Goal: Task Accomplishment & Management: Complete application form

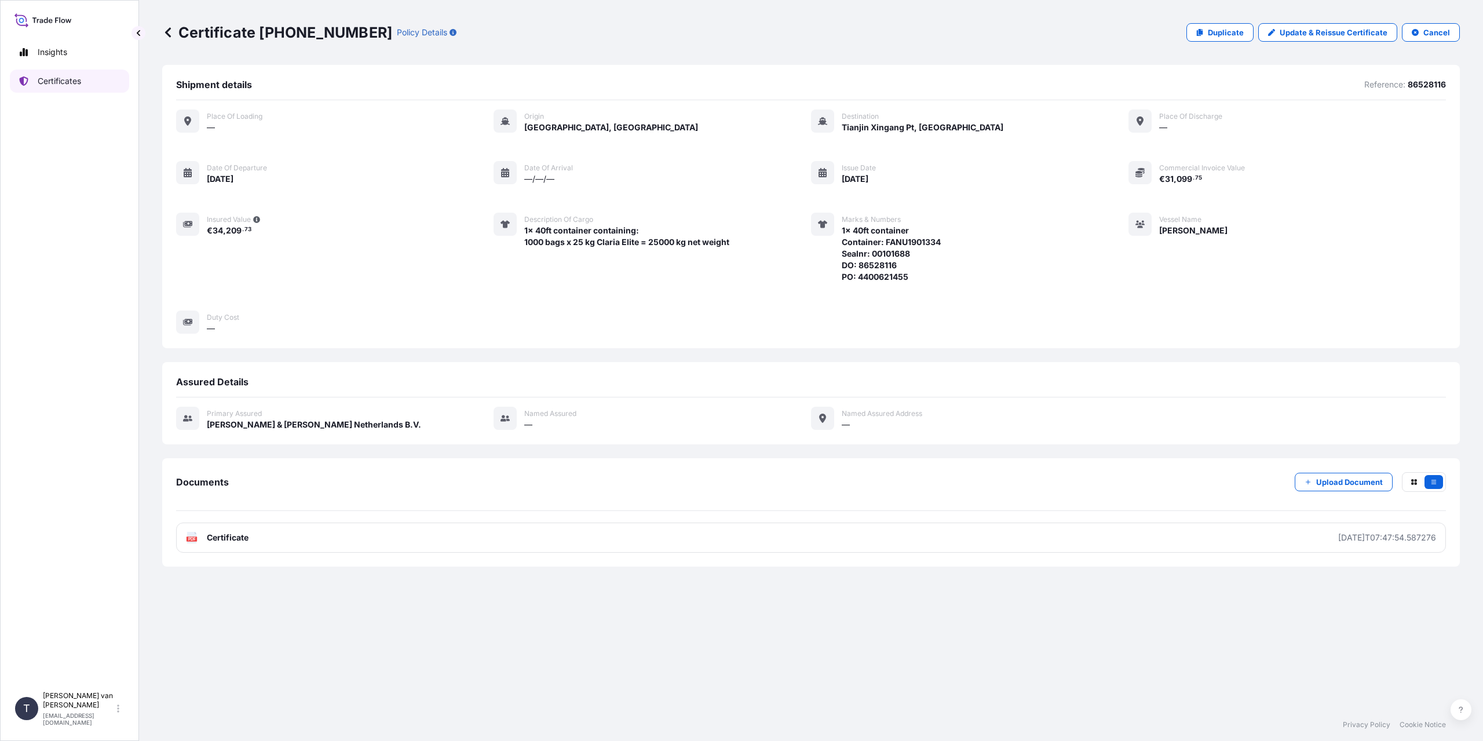
click at [80, 80] on p "Certificates" at bounding box center [59, 81] width 43 height 12
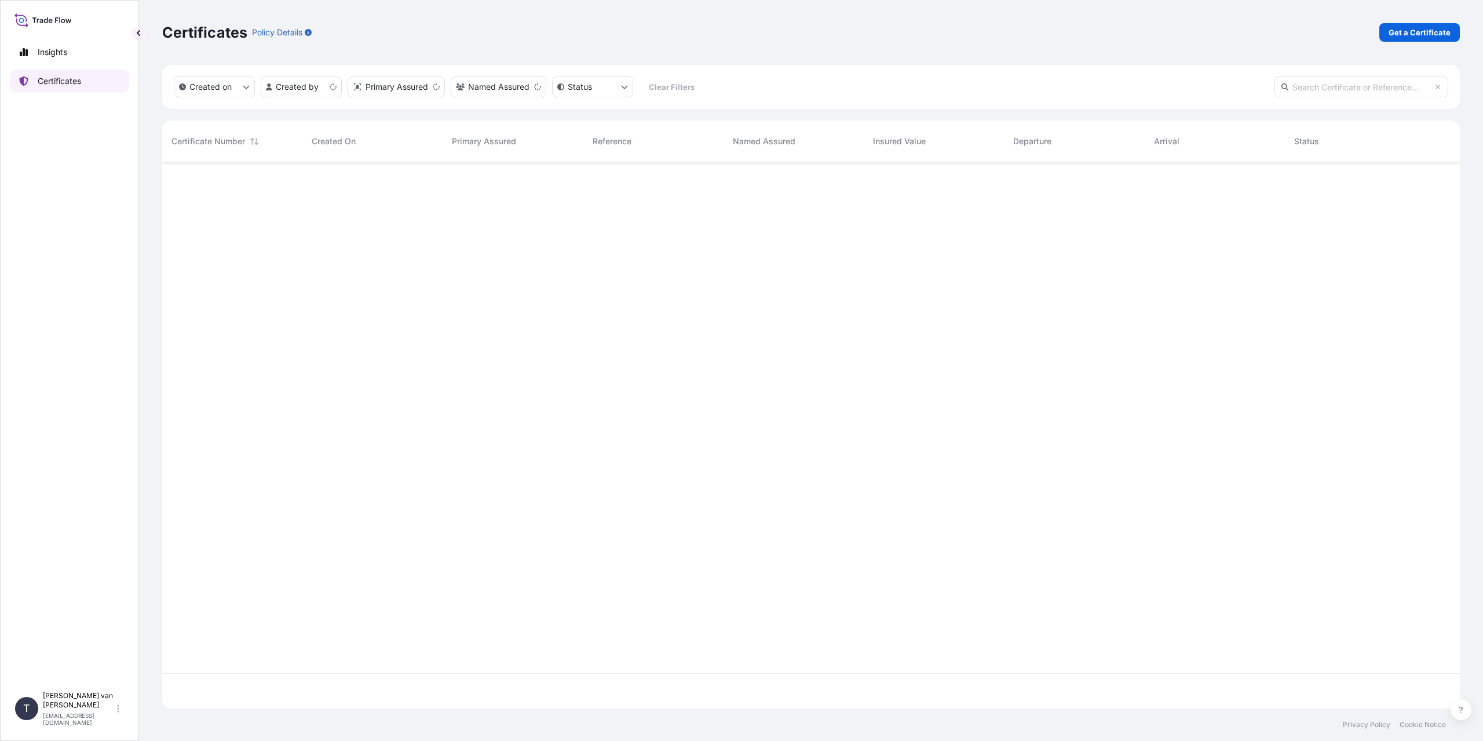
scroll to position [544, 1289]
click at [1431, 36] on p "Get a Certificate" at bounding box center [1419, 33] width 62 height 12
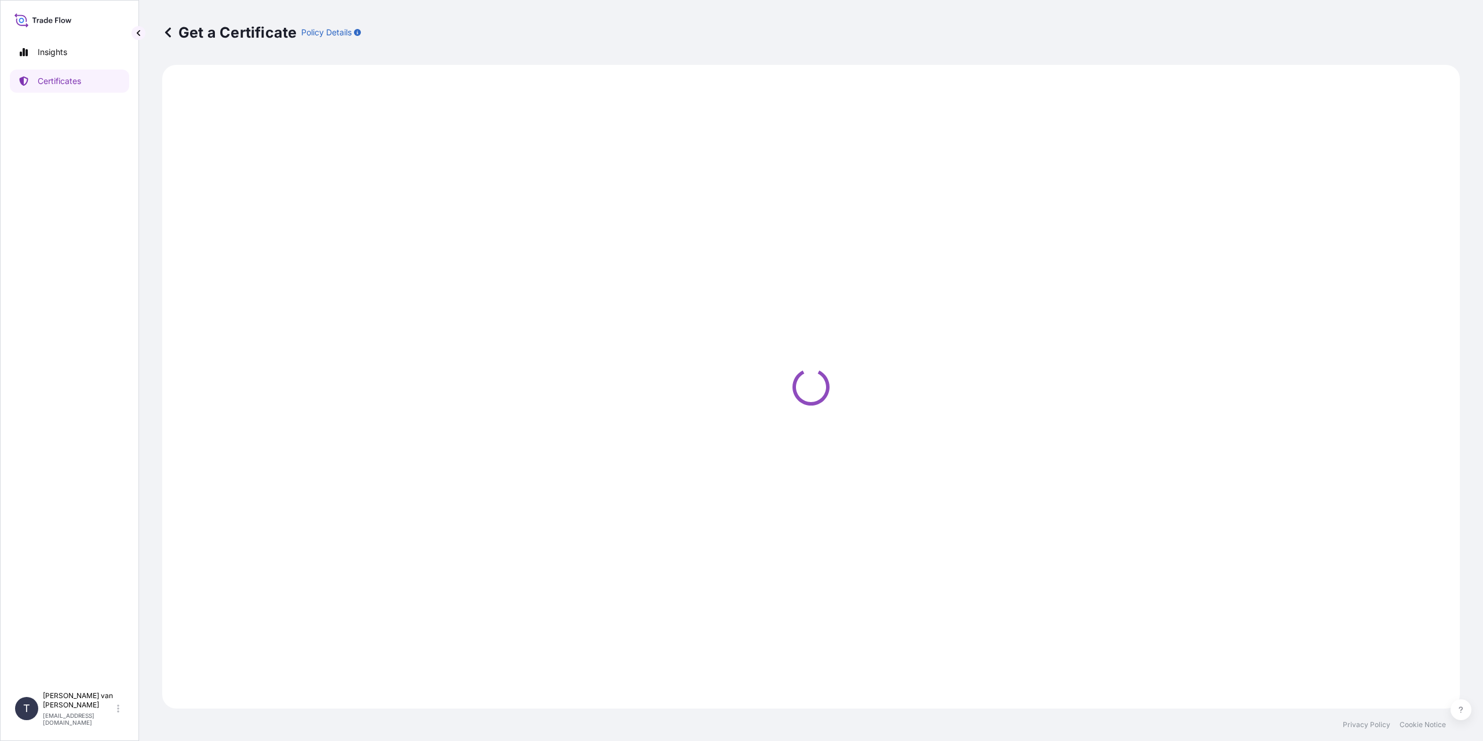
select select "Sea"
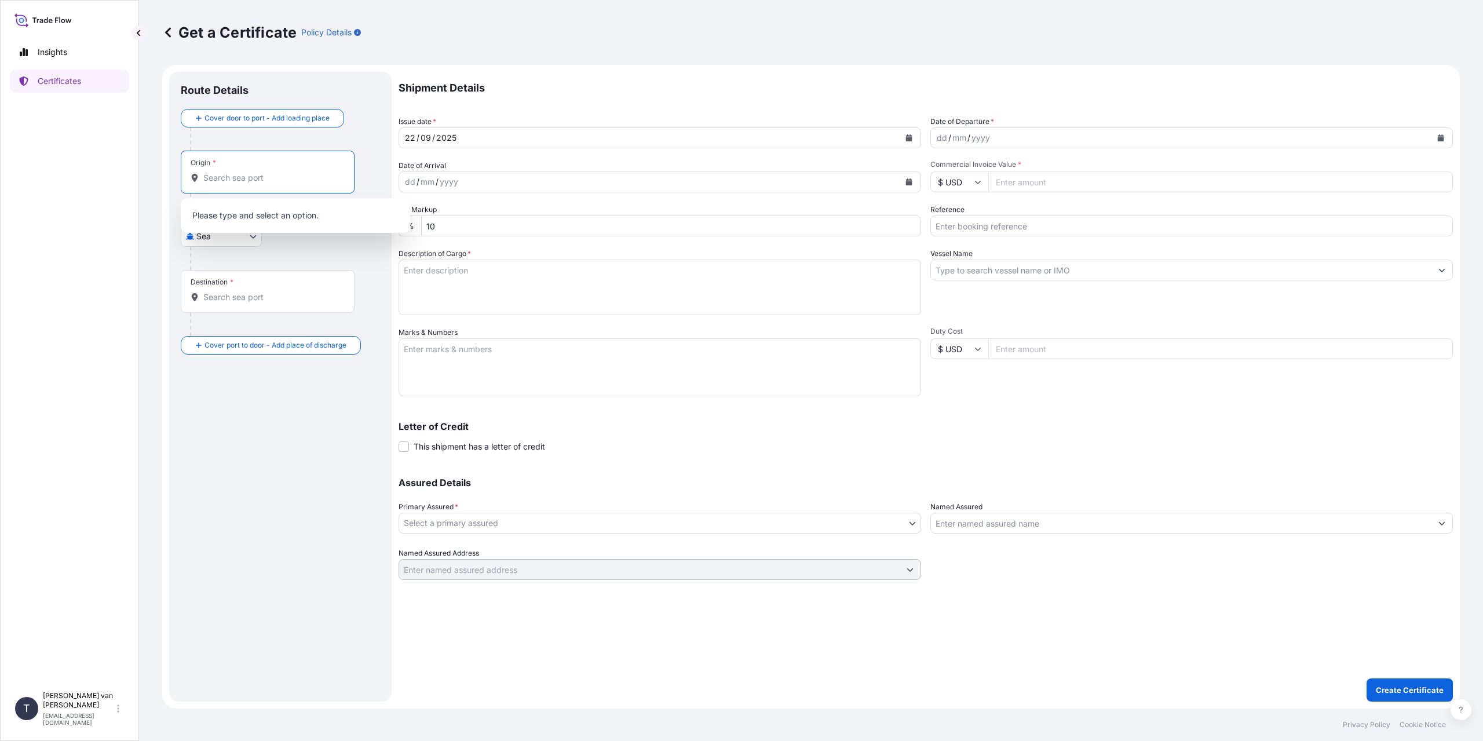
click at [268, 183] on input "Origin *" at bounding box center [271, 178] width 137 height 12
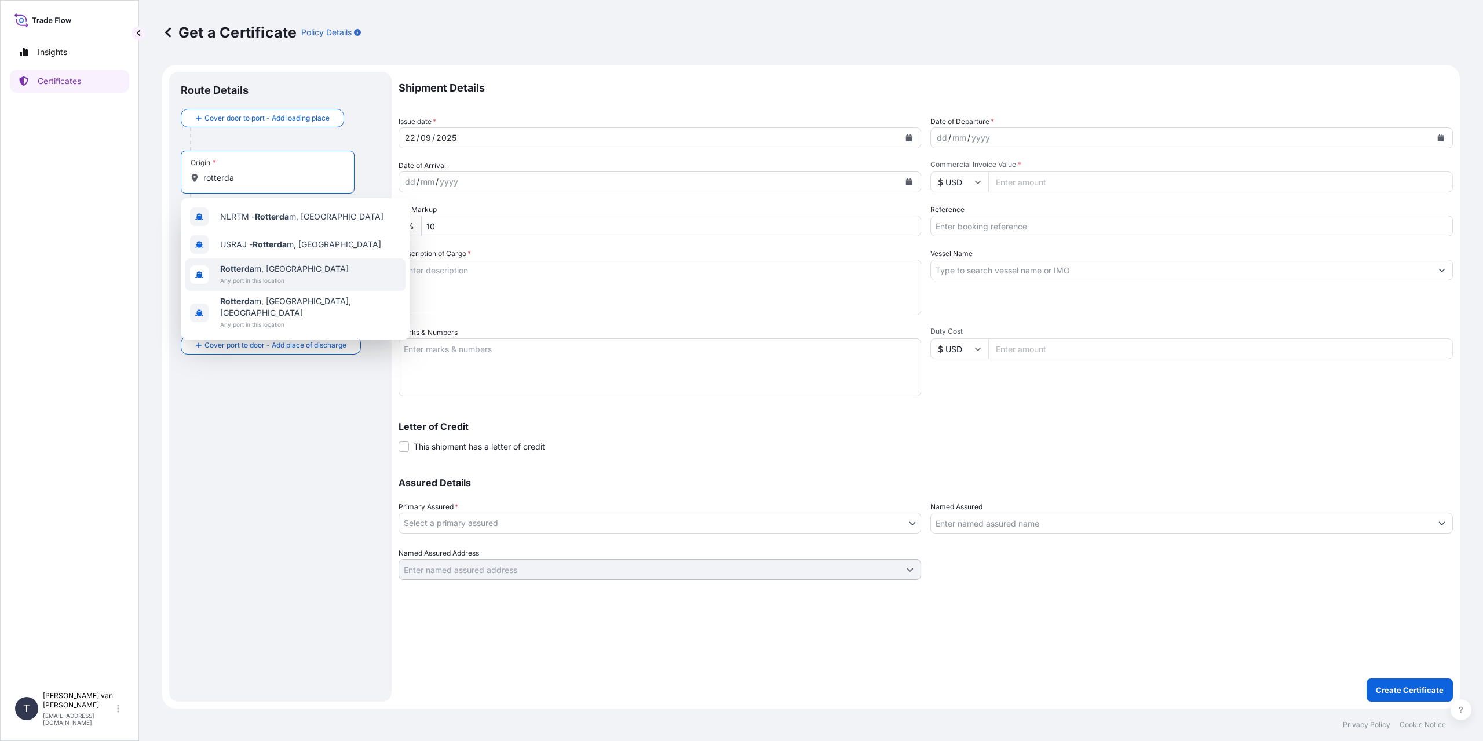
click at [283, 277] on span "Any port in this location" at bounding box center [284, 281] width 129 height 12
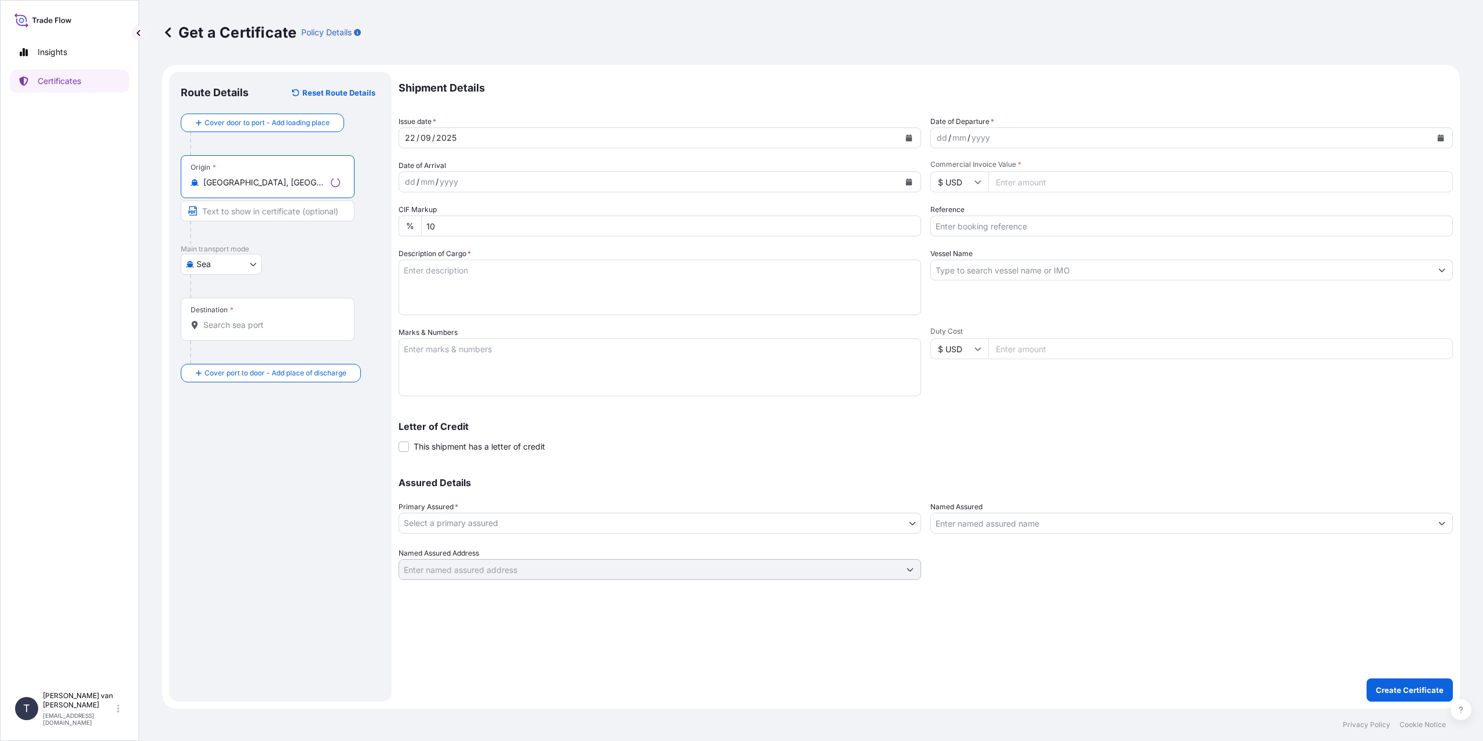
type input "[GEOGRAPHIC_DATA], [GEOGRAPHIC_DATA]"
click at [266, 325] on input "Destination *" at bounding box center [271, 325] width 137 height 12
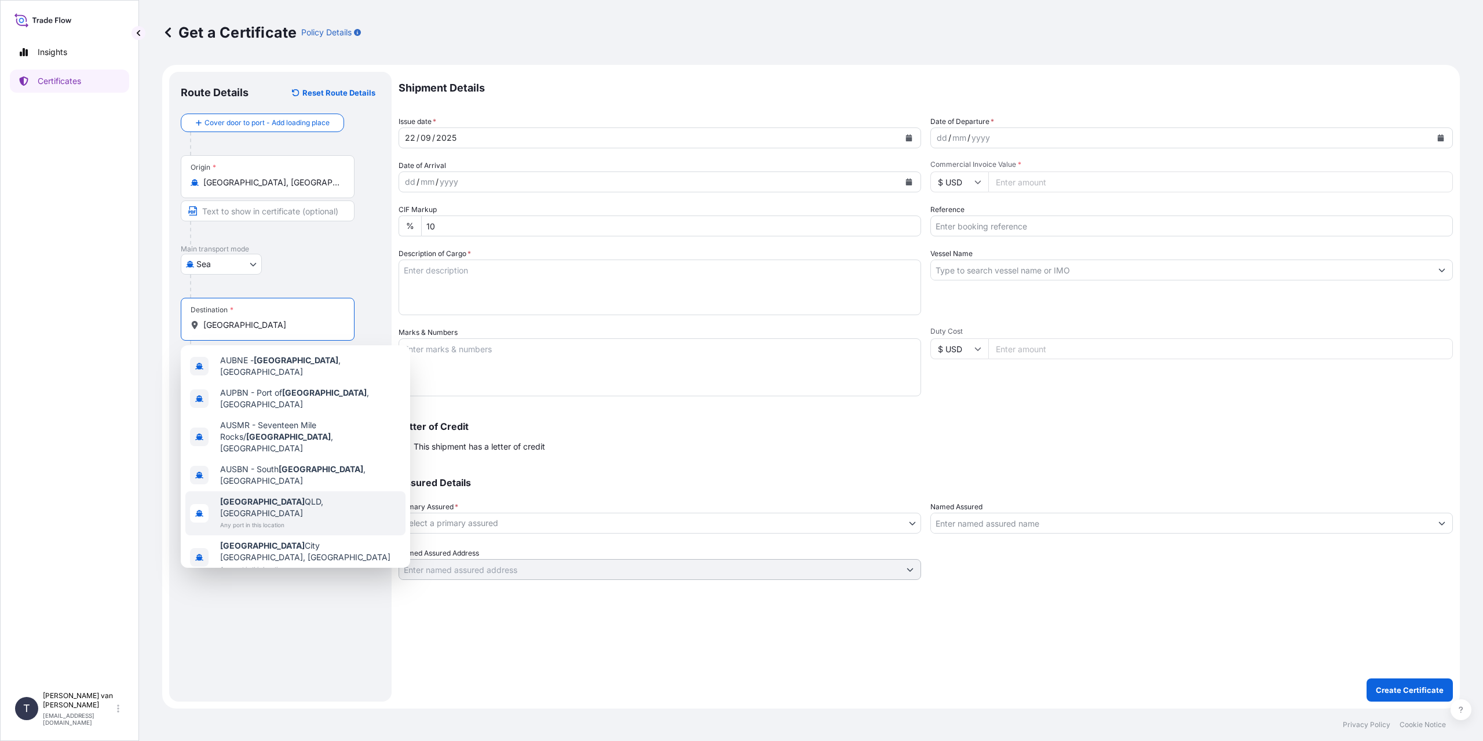
click at [325, 491] on div "[GEOGRAPHIC_DATA], [GEOGRAPHIC_DATA] Any port in this location" at bounding box center [295, 513] width 220 height 44
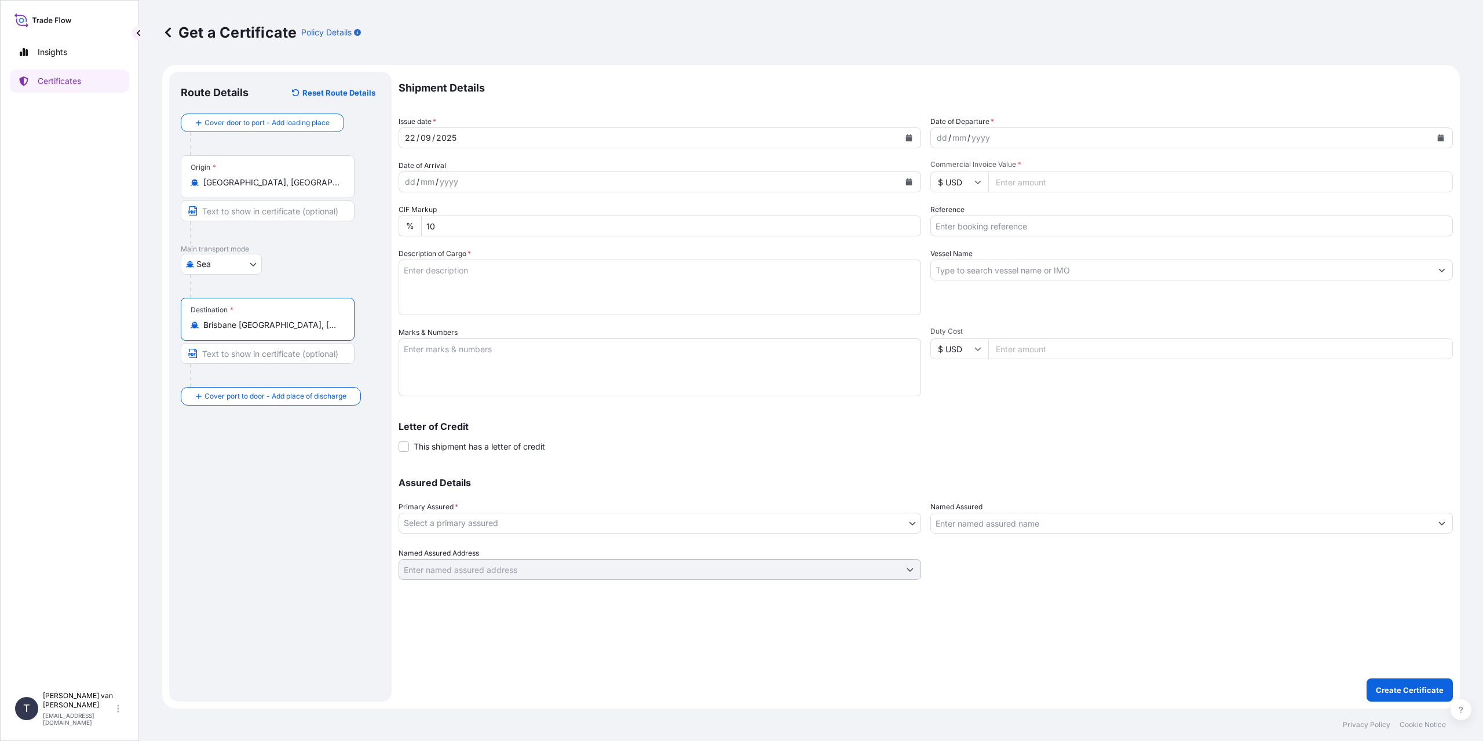
type input "Brisbane [GEOGRAPHIC_DATA], [GEOGRAPHIC_DATA]"
click at [945, 133] on div "dd" at bounding box center [941, 138] width 13 height 14
click at [968, 186] on input "$ USD" at bounding box center [959, 181] width 58 height 21
click at [963, 210] on div "€ EUR" at bounding box center [959, 214] width 49 height 22
type input "€ EUR"
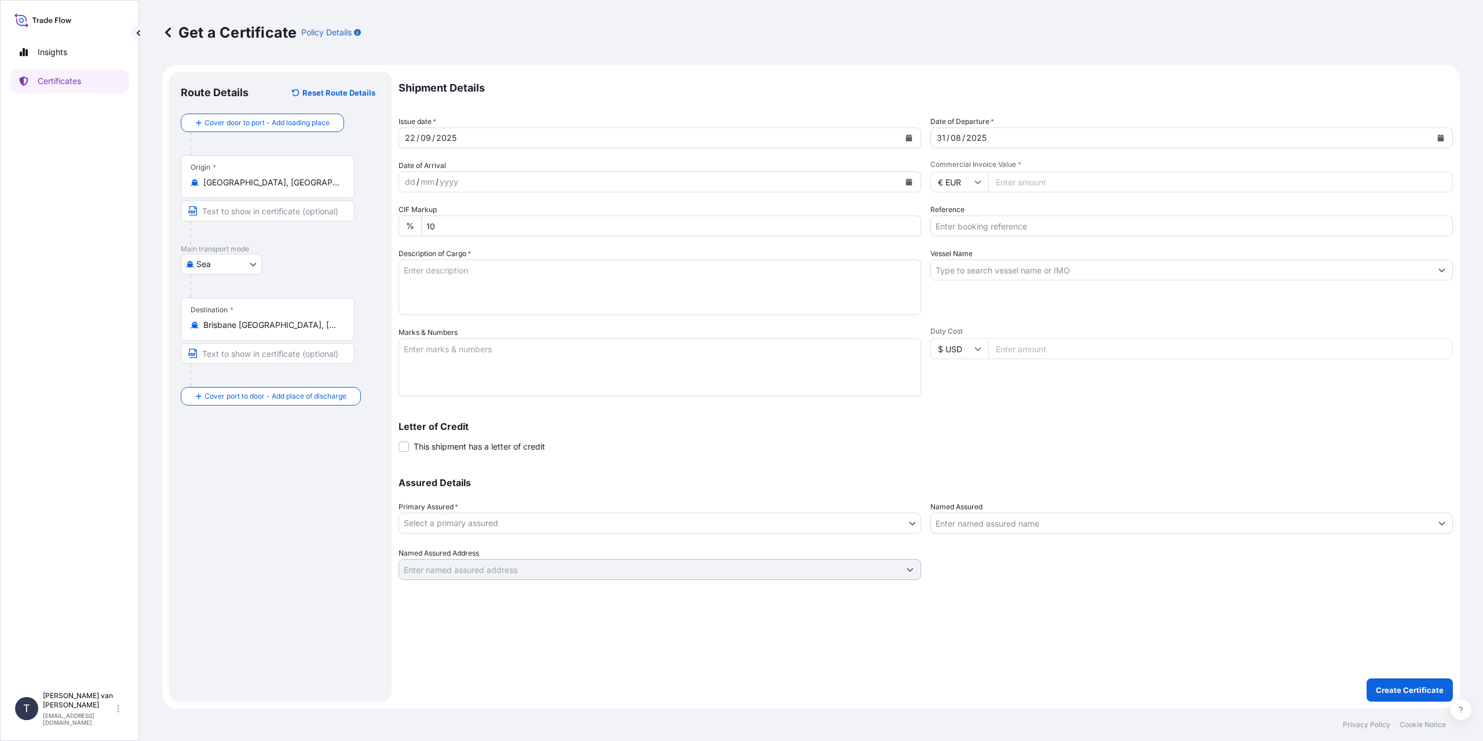
click at [1031, 180] on input "Commercial Invoice Value *" at bounding box center [1220, 181] width 464 height 21
type input "5"
type input "25262"
type input "25262.09"
click at [976, 222] on input "Reference" at bounding box center [1191, 225] width 522 height 21
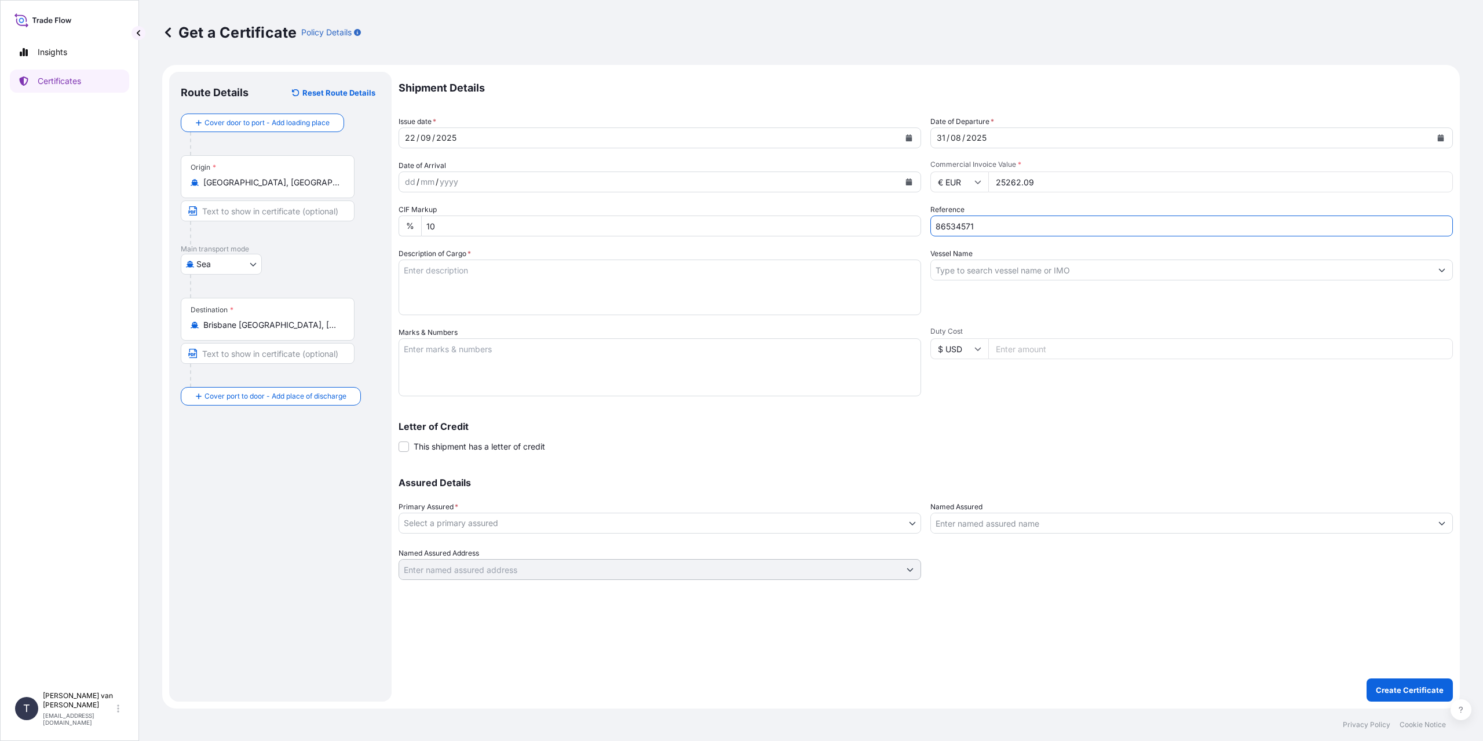
type input "86534571"
click at [459, 286] on textarea "Description of Cargo *" at bounding box center [659, 287] width 522 height 56
type textarea "1x 20ft container containing: 724 bags x 20 kg Merigel 301 = 14480 kg net weight"
click at [448, 361] on textarea "Marks & Numbers" at bounding box center [659, 367] width 522 height 58
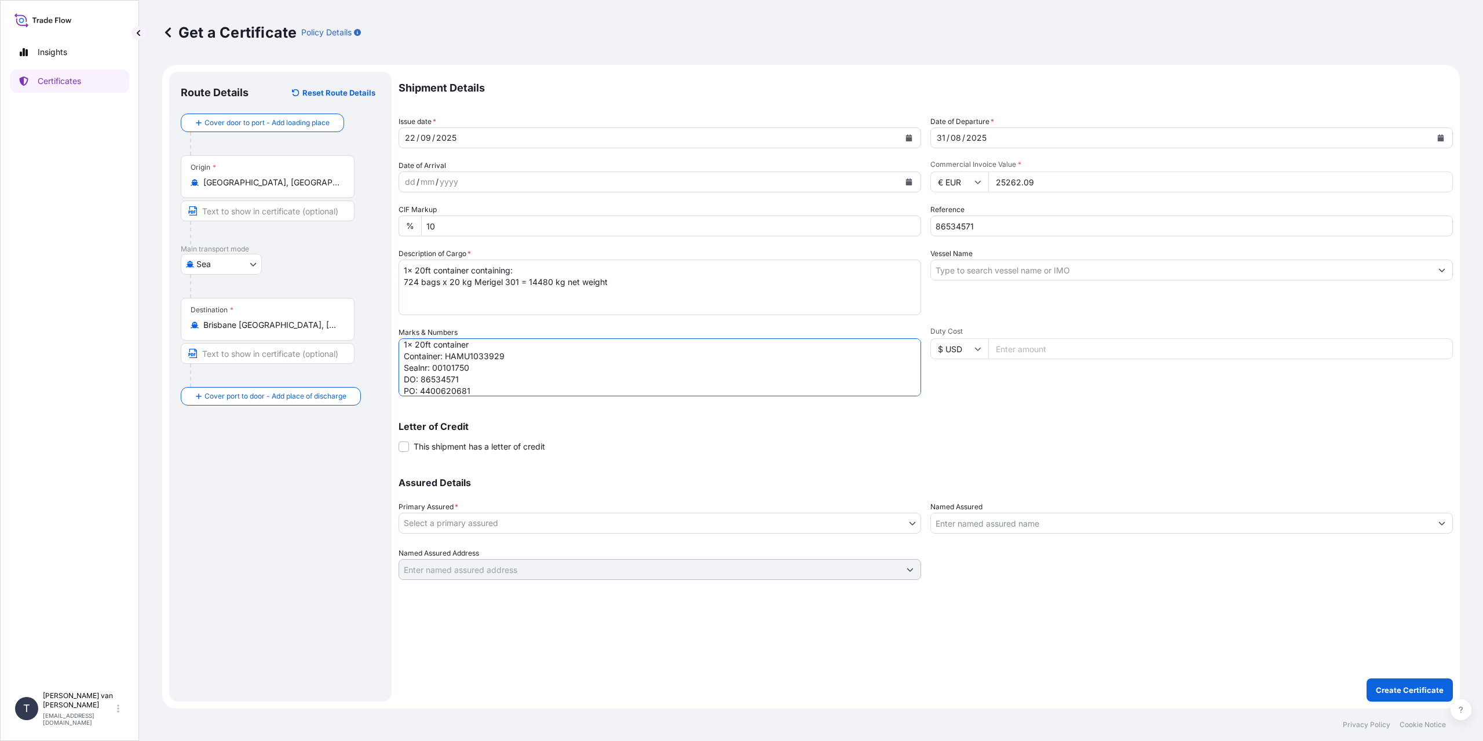
type textarea "1x 20ft container Container: HAMU1033929 Sealnr: 00101750 DO: 86534571 PO: 4400…"
click at [970, 265] on input "Vessel Name" at bounding box center [1181, 269] width 500 height 21
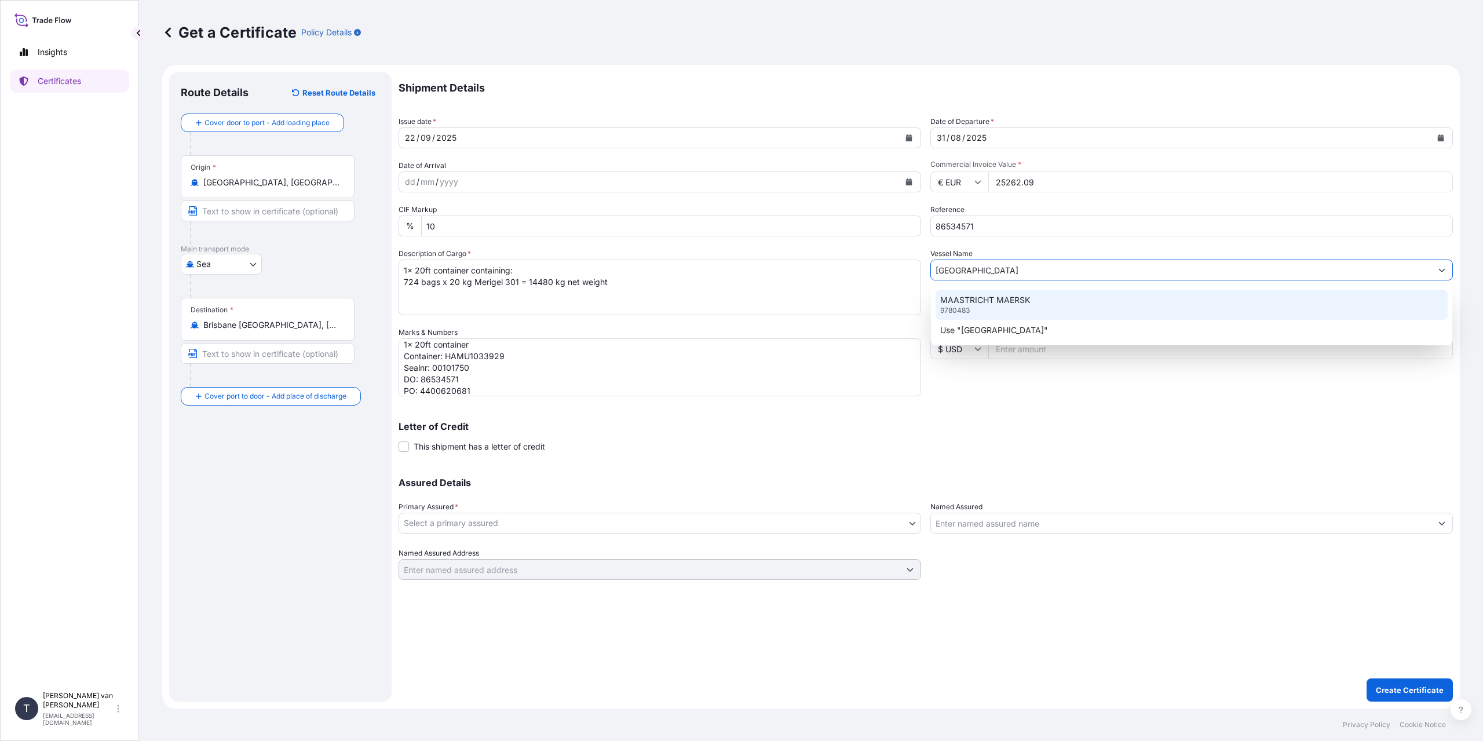
click at [1036, 297] on div "MAASTRICHT MAERSK 9780483" at bounding box center [1191, 305] width 512 height 30
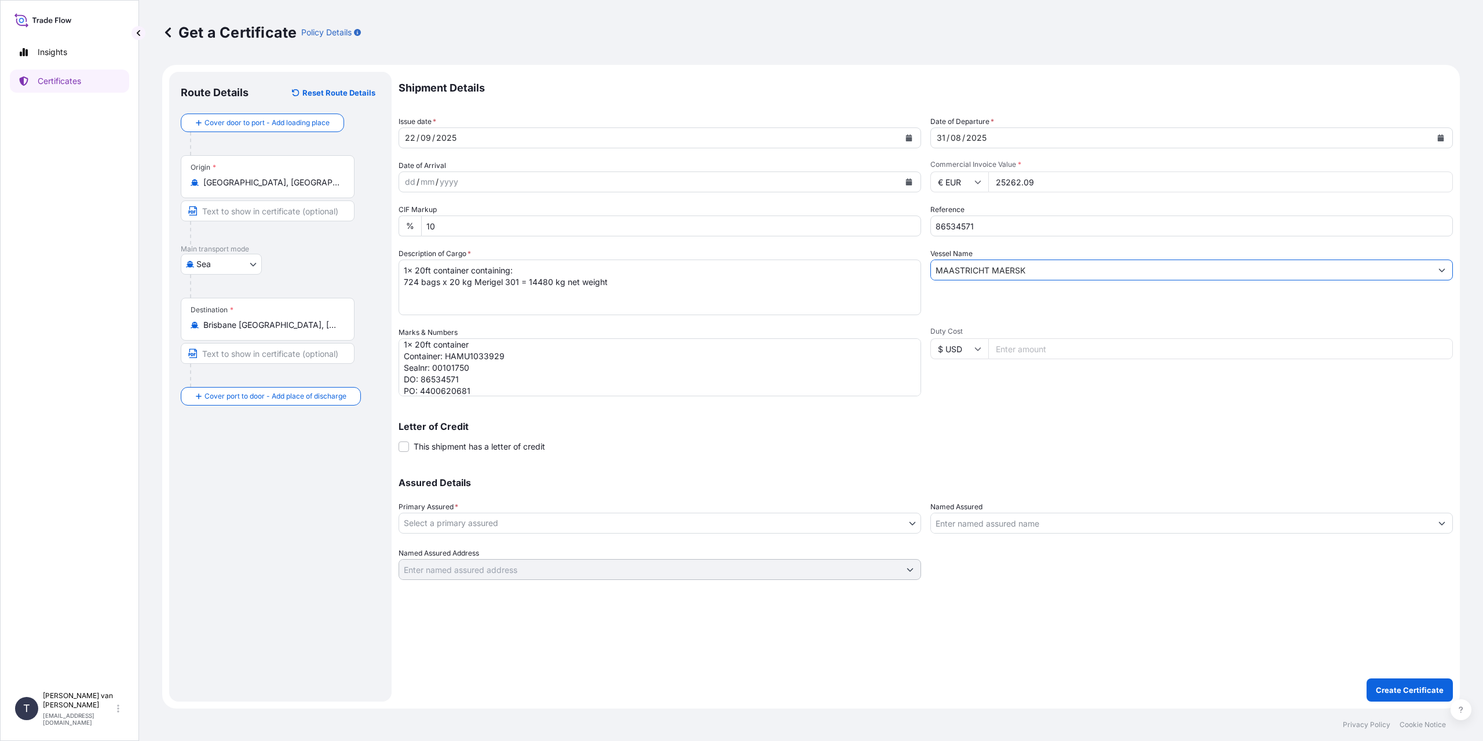
type input "MAASTRICHT MAERSK"
click at [455, 524] on body "2 options available. 1 option available. Insights Certificates T [PERSON_NAME] …" at bounding box center [741, 370] width 1483 height 741
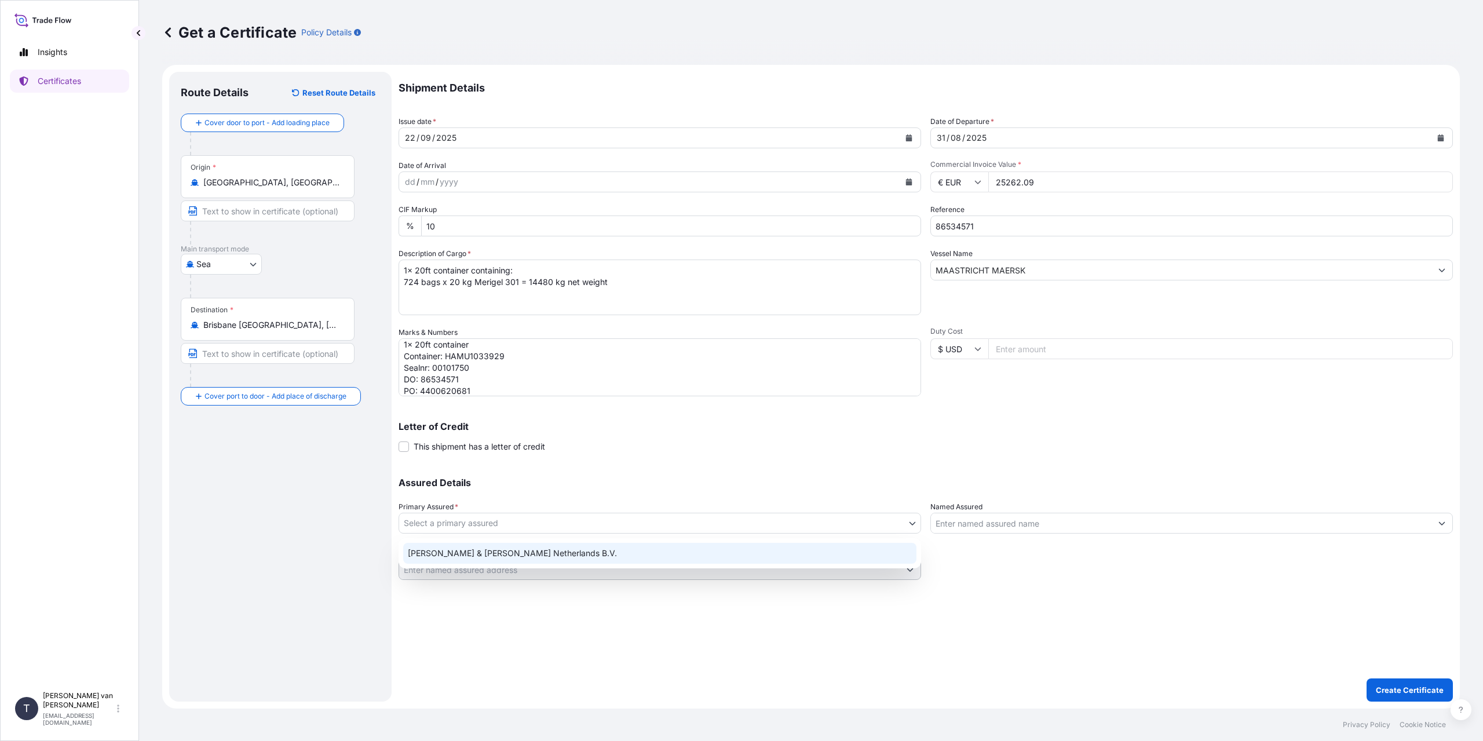
click at [449, 553] on div "[PERSON_NAME] & [PERSON_NAME] Netherlands B.V." at bounding box center [659, 553] width 513 height 21
select select "31666"
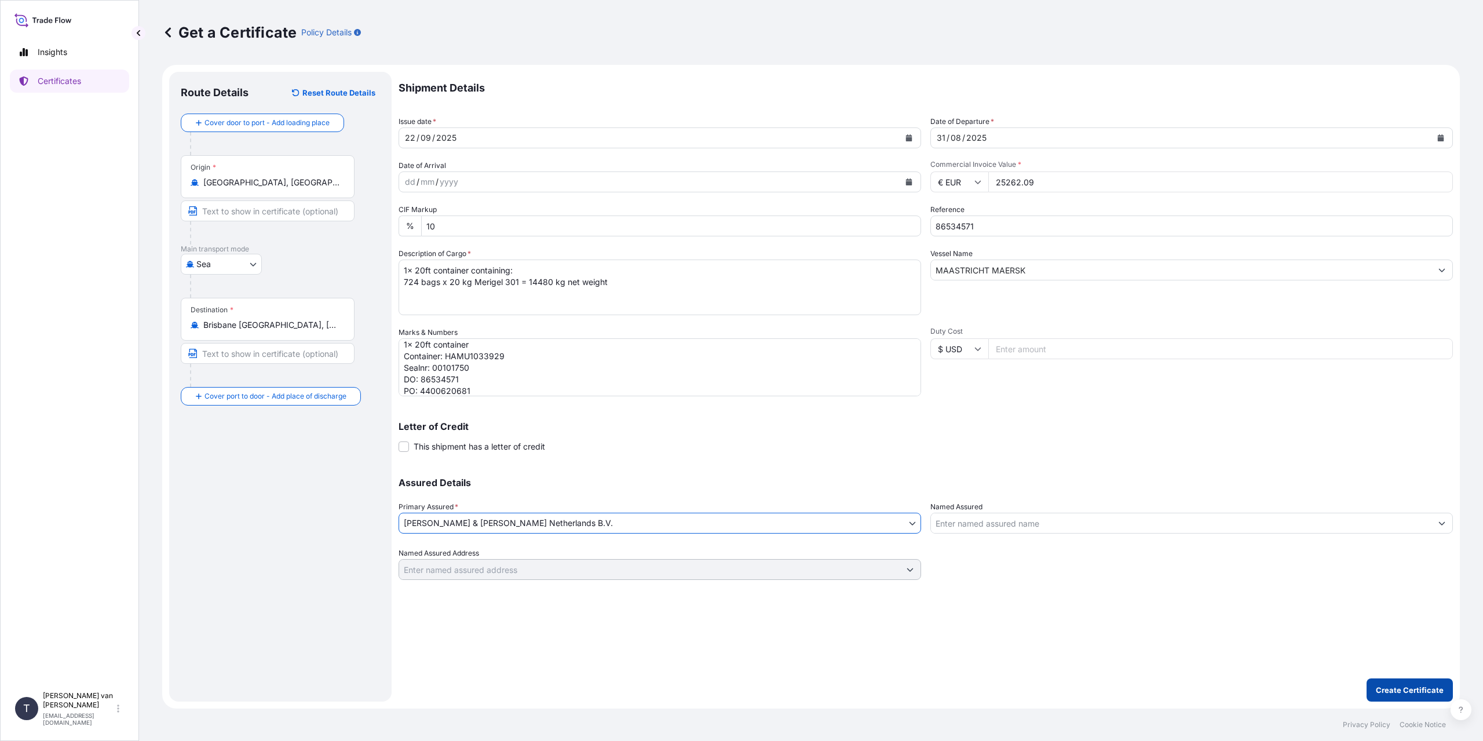
click at [1417, 685] on p "Create Certificate" at bounding box center [1410, 690] width 68 height 12
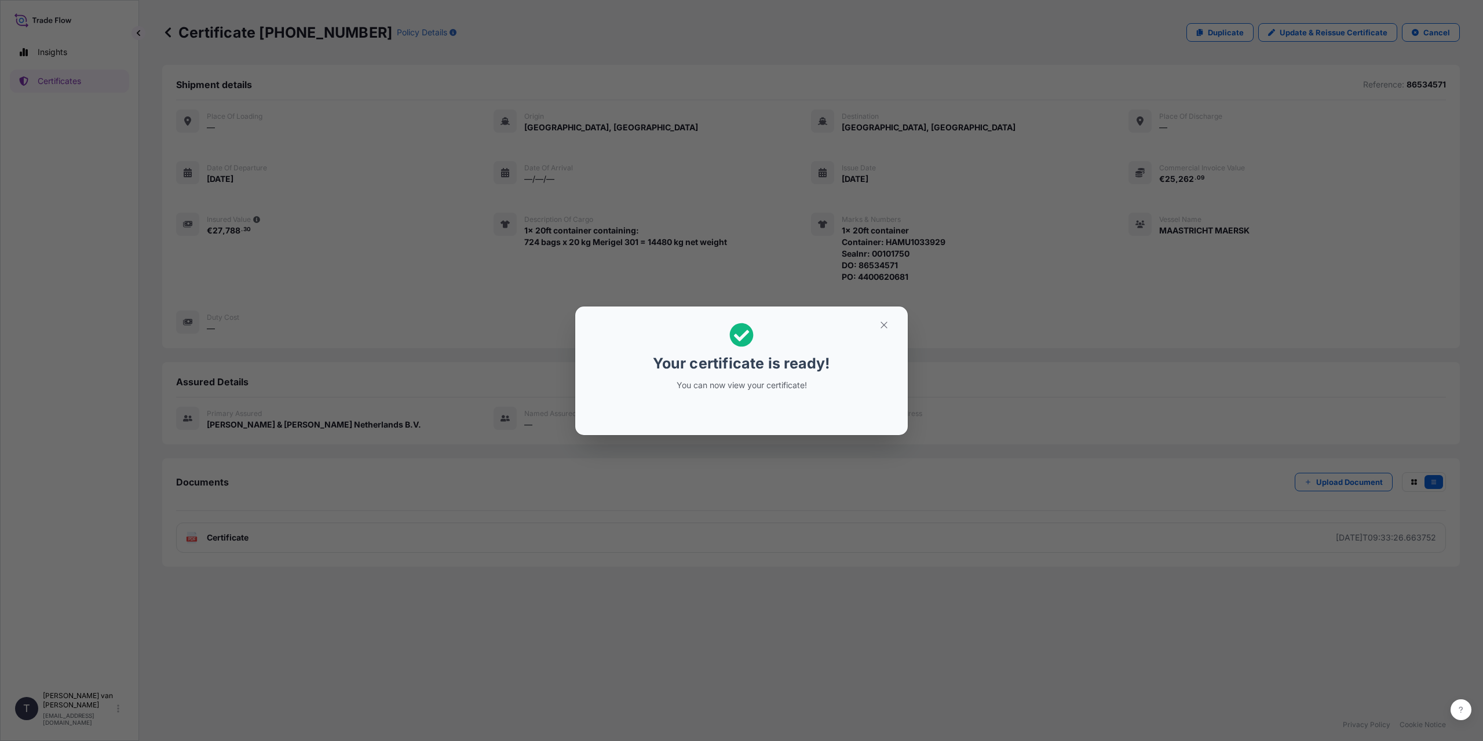
click at [296, 509] on div "Your certificate is ready! You can now view your certificate!" at bounding box center [741, 370] width 1483 height 741
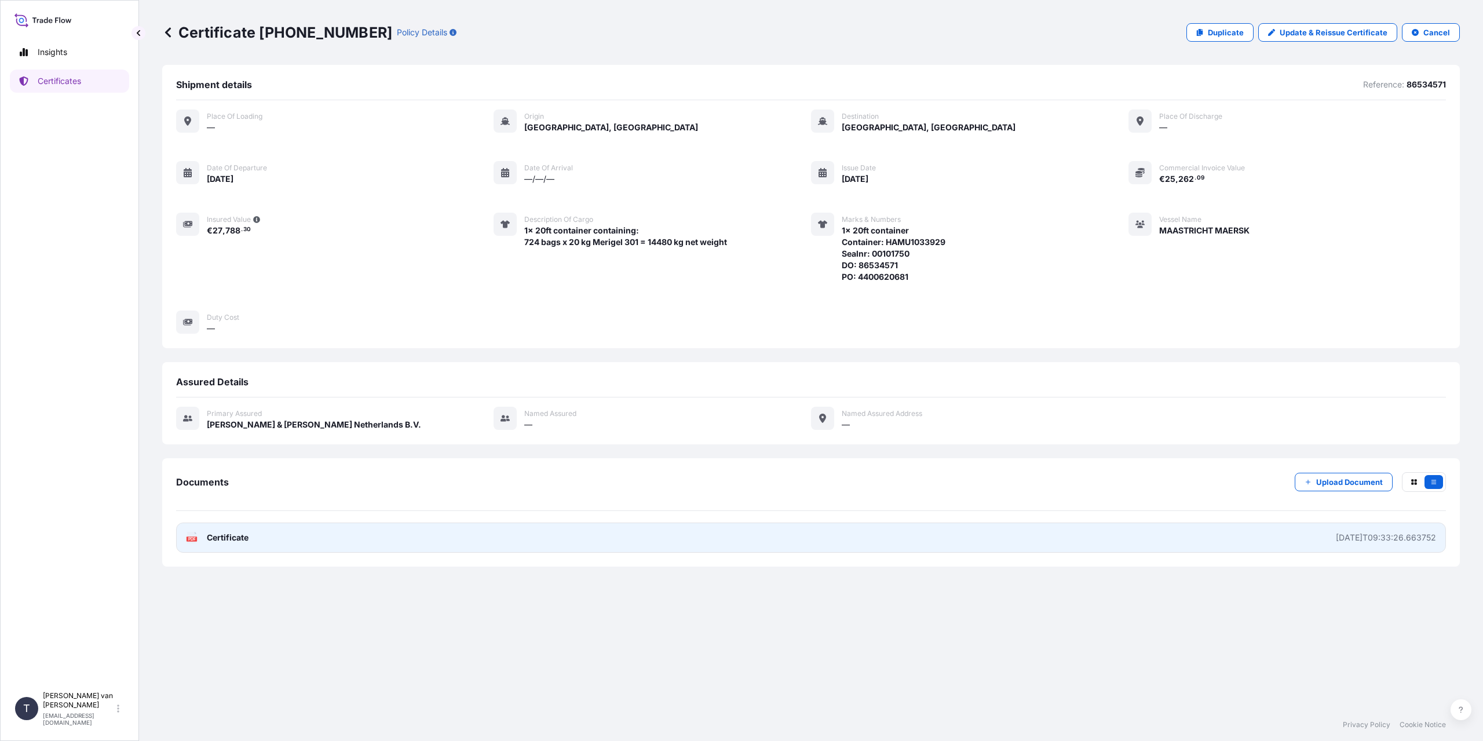
click at [284, 542] on link "PDF Certificate [DATE]T09:33:26.663752" at bounding box center [811, 537] width 1270 height 30
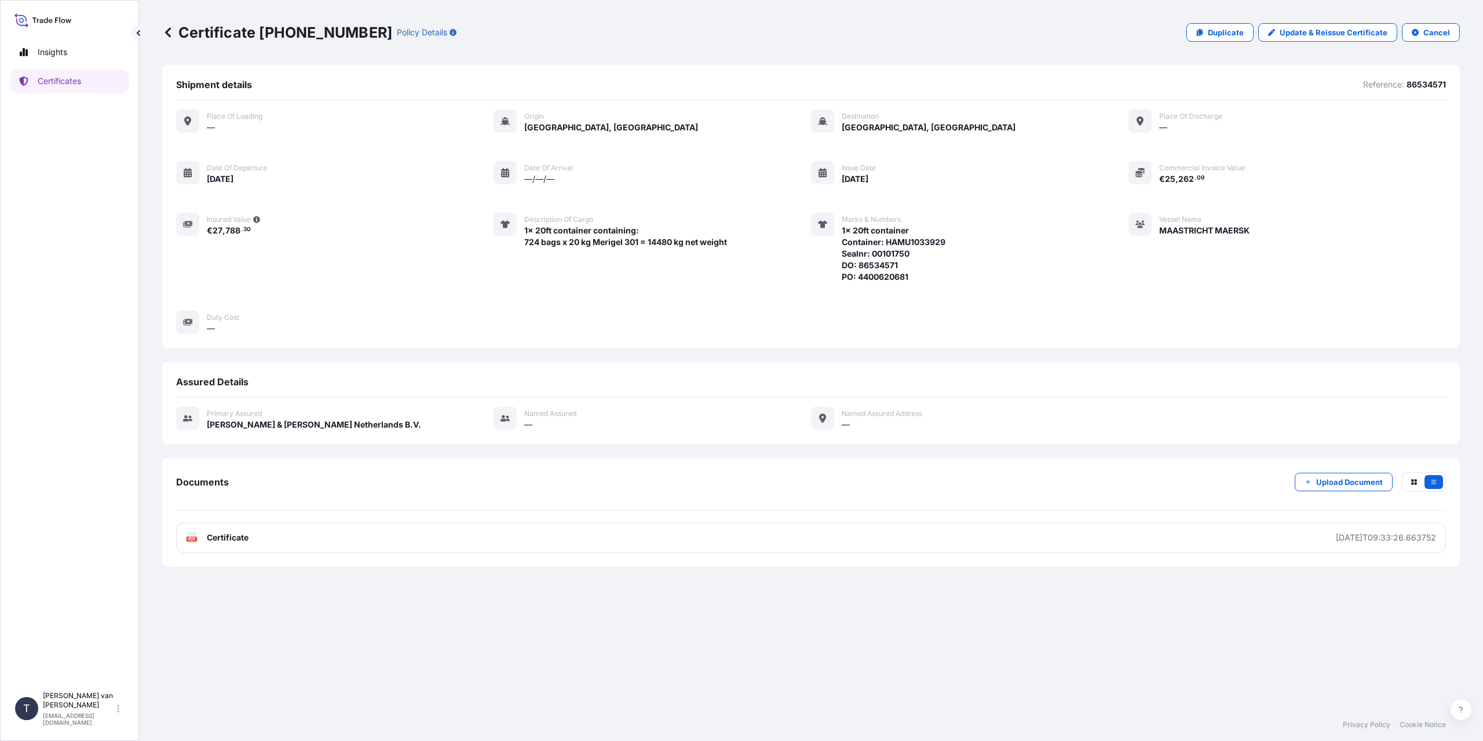
click at [111, 328] on div "Insights Certificates" at bounding box center [69, 358] width 119 height 656
click at [204, 617] on div "Shipment details Reference: 86534571 Place of Loading — Origin [GEOGRAPHIC_DATA…" at bounding box center [810, 386] width 1297 height 643
click at [72, 82] on p "Certificates" at bounding box center [59, 81] width 43 height 12
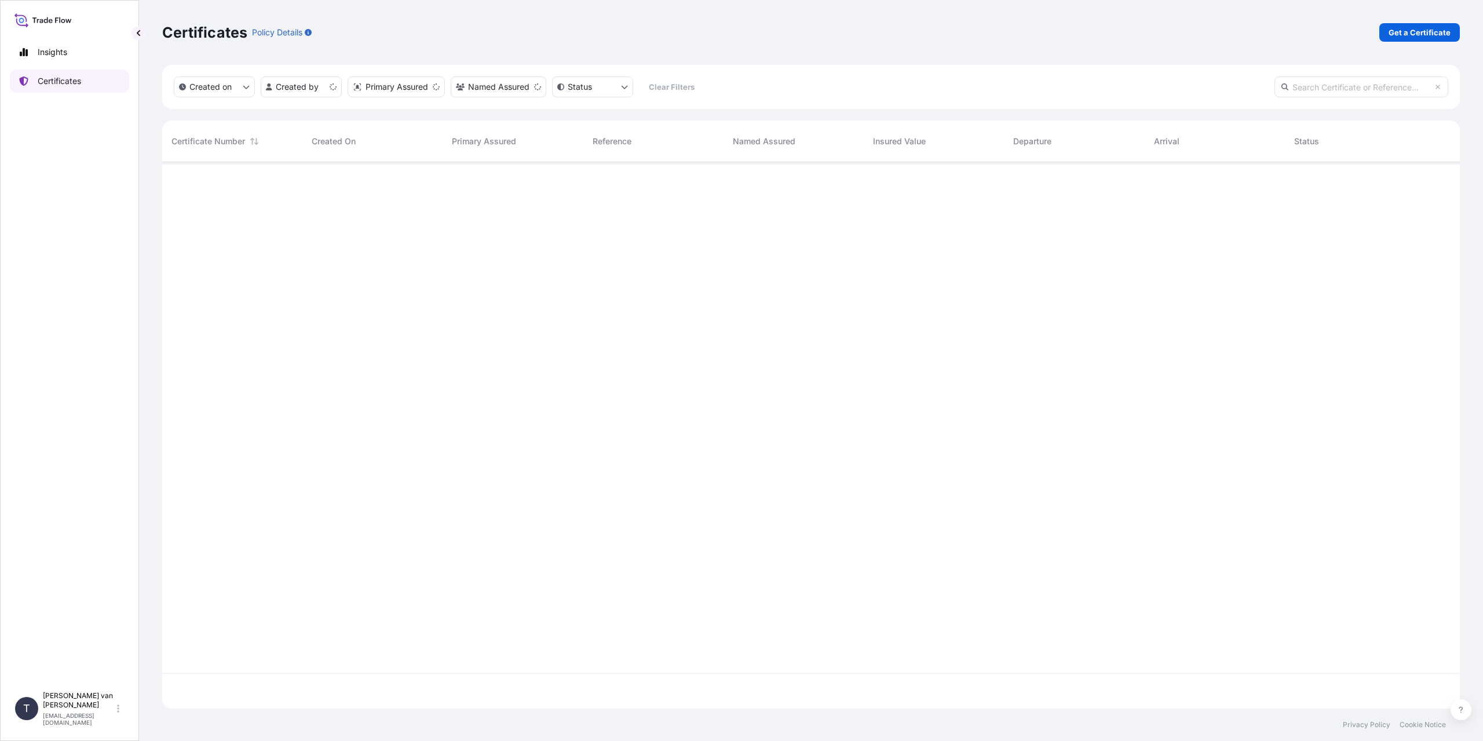
scroll to position [544, 1289]
click at [1407, 38] on link "Get a Certificate" at bounding box center [1419, 32] width 81 height 19
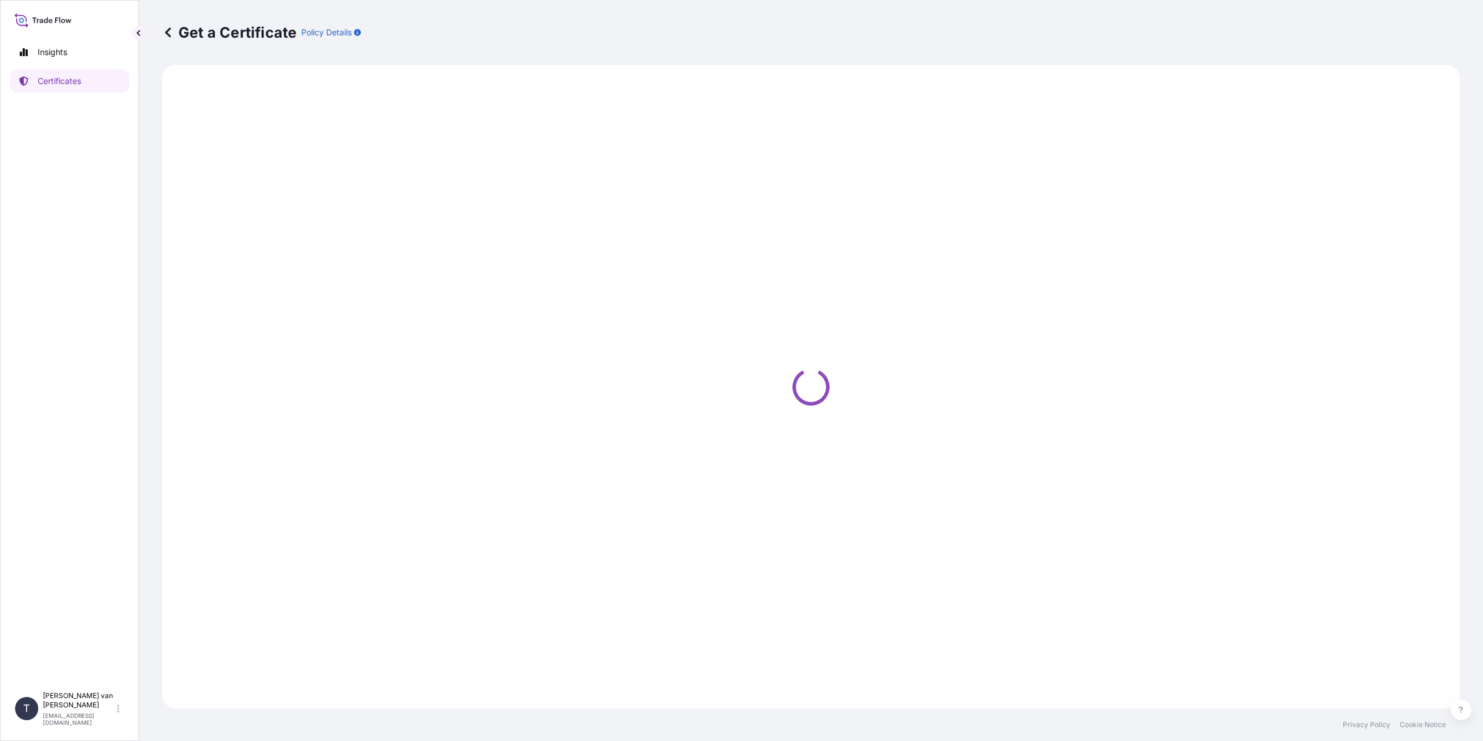
select select "Sea"
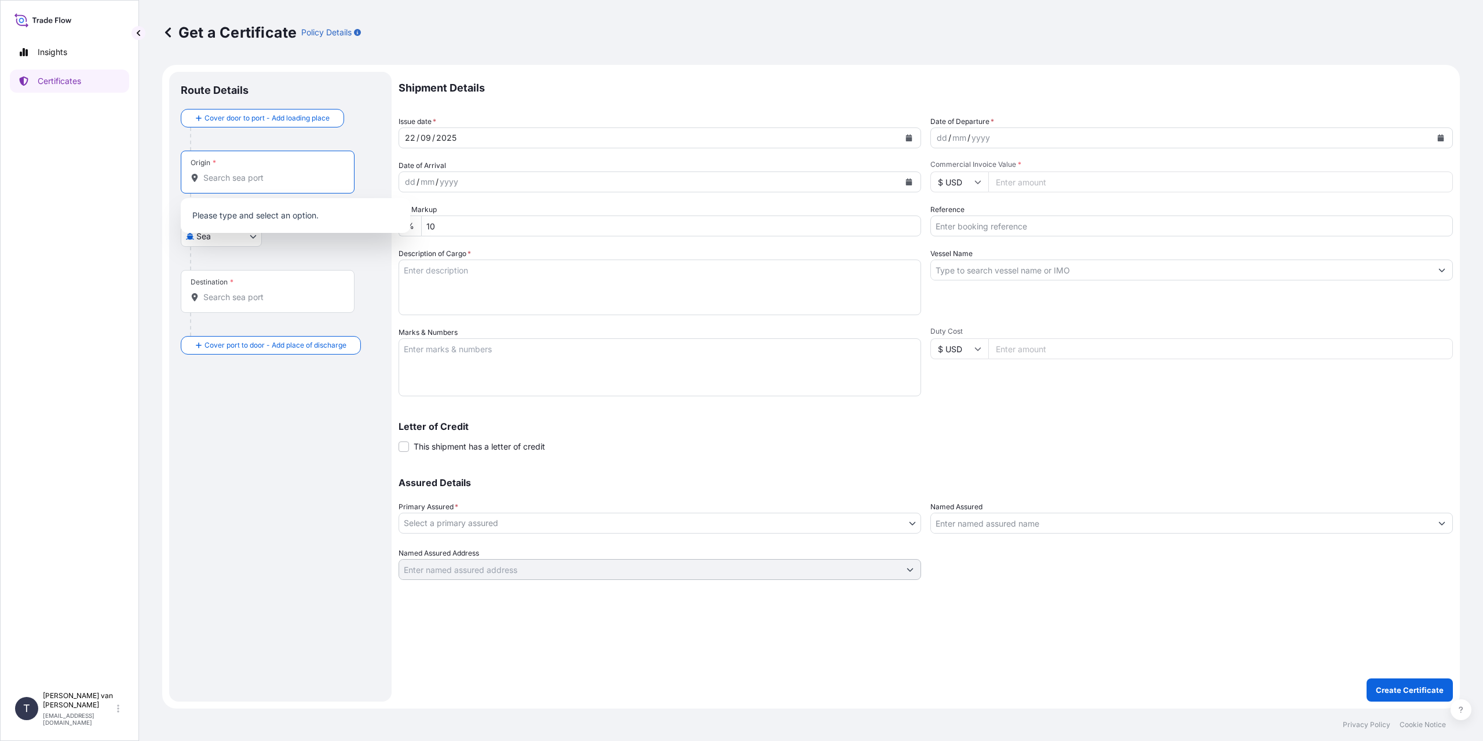
click at [215, 179] on input "Origin *" at bounding box center [271, 178] width 137 height 12
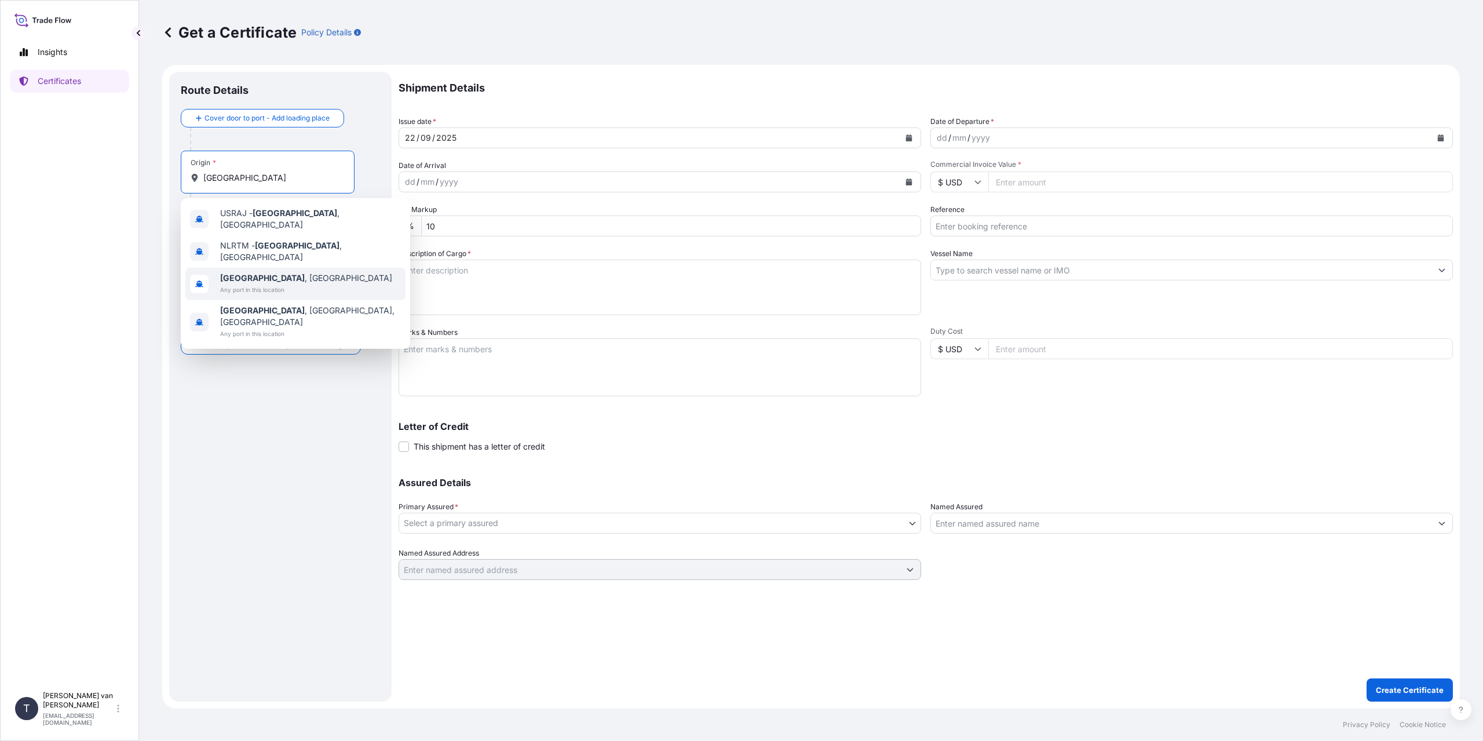
click at [295, 274] on span "[GEOGRAPHIC_DATA] , [GEOGRAPHIC_DATA]" at bounding box center [306, 278] width 172 height 12
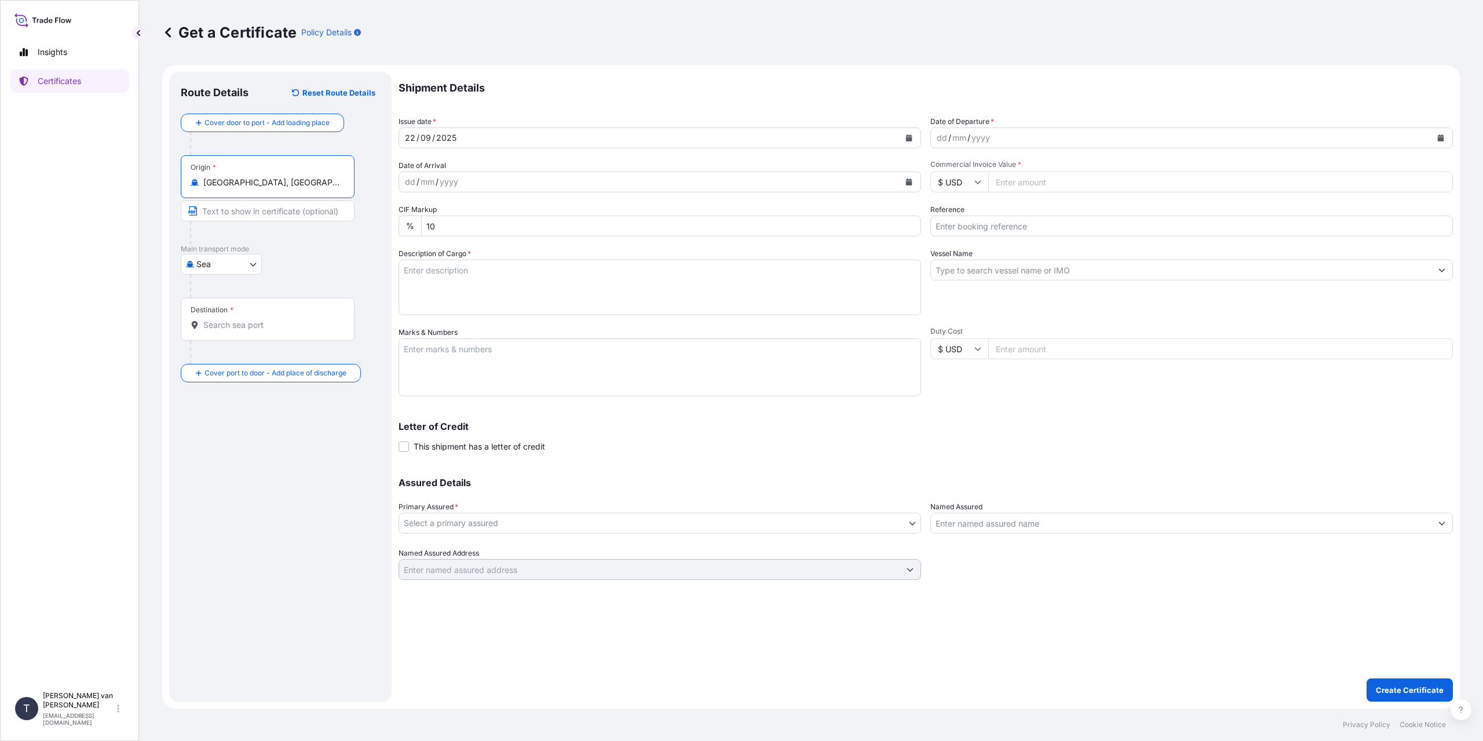
type input "[GEOGRAPHIC_DATA], [GEOGRAPHIC_DATA]"
click at [248, 341] on div at bounding box center [272, 352] width 164 height 23
click at [246, 321] on input "Destination *" at bounding box center [271, 325] width 137 height 12
click at [305, 359] on span "CNTXG - Tianjin X ingang Pt, [GEOGRAPHIC_DATA]" at bounding box center [310, 365] width 181 height 23
type input "CNTXG - Tianjin Xingang Pt, [GEOGRAPHIC_DATA]"
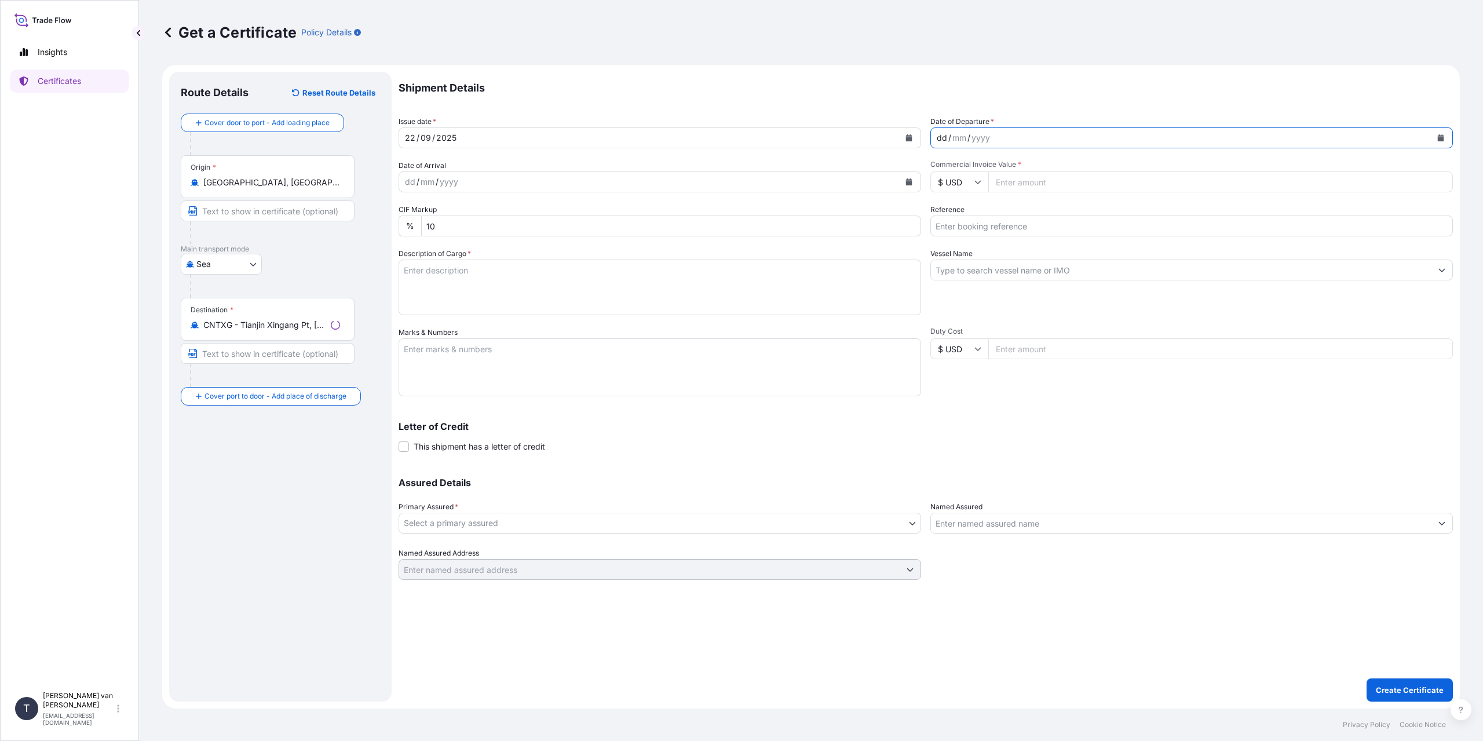
click at [939, 133] on div "dd" at bounding box center [941, 138] width 13 height 14
click at [969, 188] on input "$ USD" at bounding box center [959, 181] width 58 height 21
click at [975, 215] on div "€ EUR £ GBP $ USD ؋ AFN $ AUD R$ BRL $ CAD ¥ CNY $ HKD ₹ INR ¥ JPY DH MAD RM MY…" at bounding box center [959, 256] width 58 height 116
click at [943, 181] on input "$ USD" at bounding box center [959, 181] width 58 height 21
click at [960, 213] on div "€ EUR" at bounding box center [959, 214] width 49 height 22
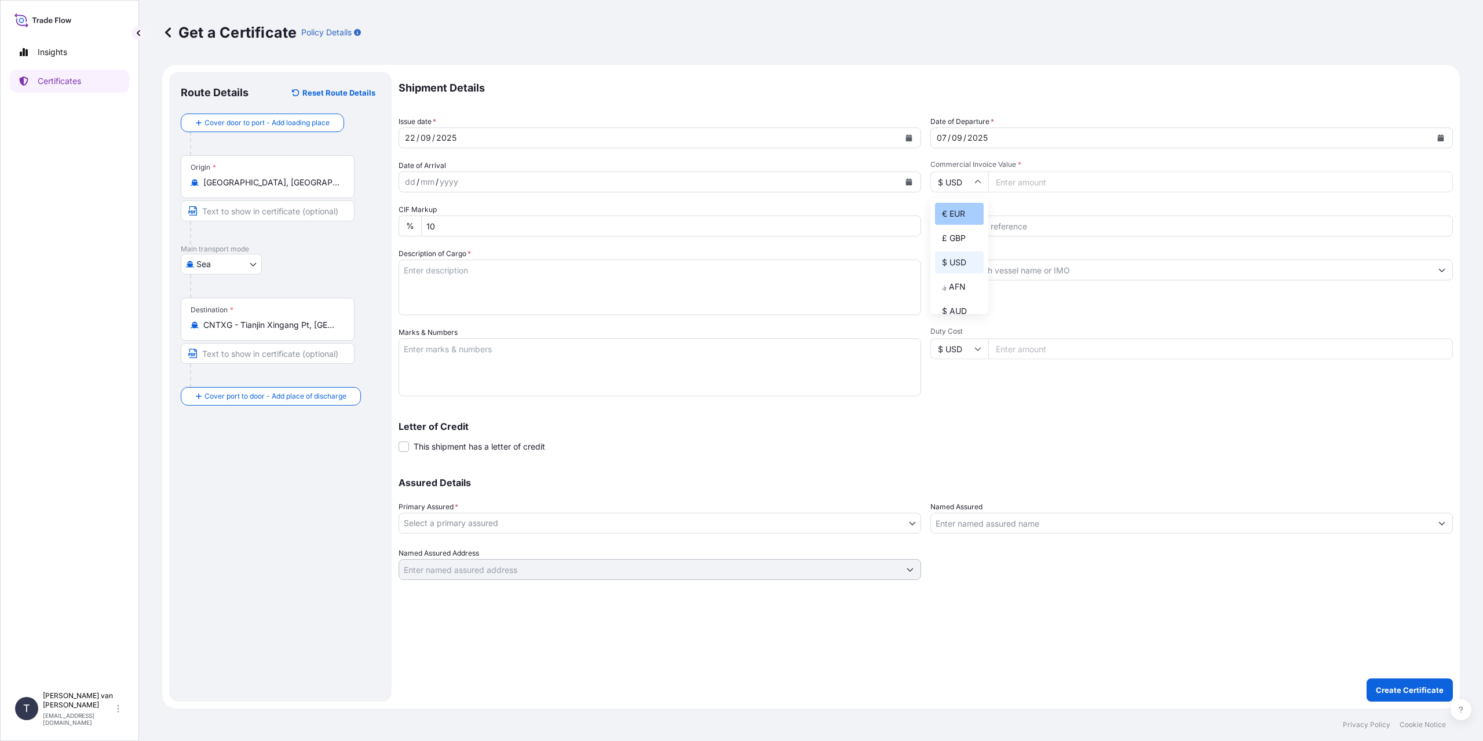
type input "€ EUR"
click at [1037, 177] on input "Commercial Invoice Value *" at bounding box center [1220, 181] width 464 height 21
type input "31099"
type input "31099.75"
click at [957, 235] on input "Reference" at bounding box center [1191, 225] width 522 height 21
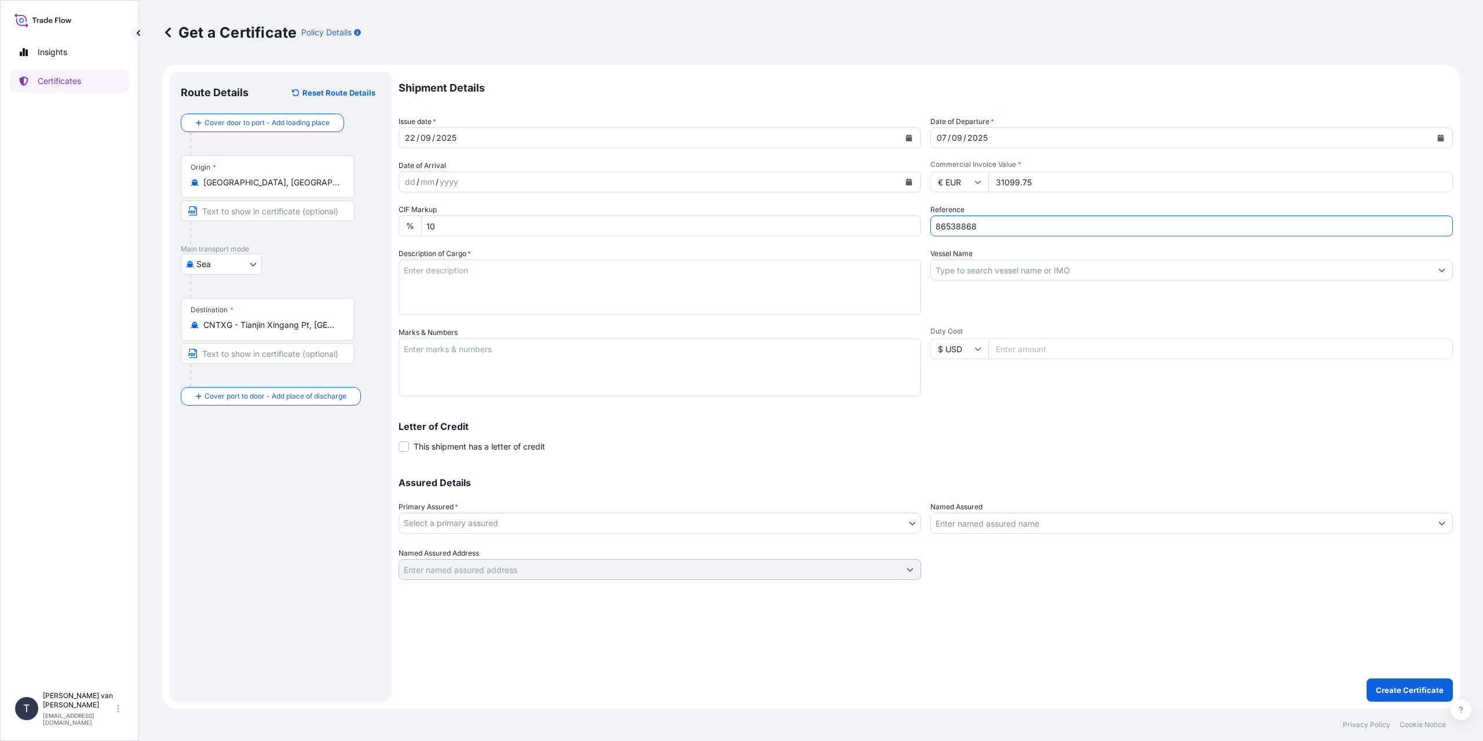
type input "86538868"
click at [438, 287] on textarea "Description of Cargo *" at bounding box center [659, 287] width 522 height 56
type textarea "1x 40ft container containing: 1000 bags x 25 kg Claria Elite = 25000 kg net wei…"
click at [458, 361] on textarea "Marks & Numbers" at bounding box center [659, 367] width 522 height 58
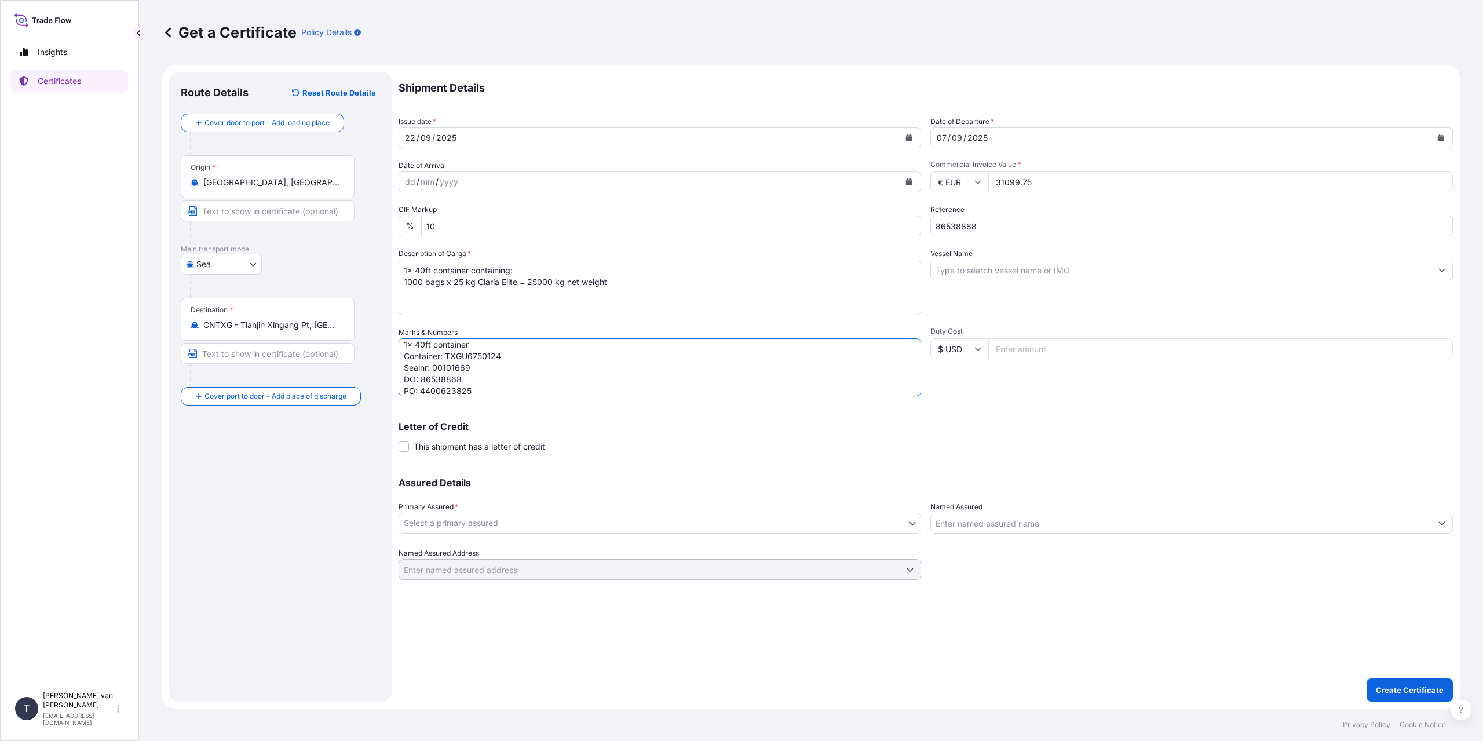
type textarea "1x 40ft container Container: TXGU6750124 Sealnr: 00101669 DO: 86538868 PO: 4400…"
click at [1056, 269] on input "Vessel Name" at bounding box center [1181, 269] width 500 height 21
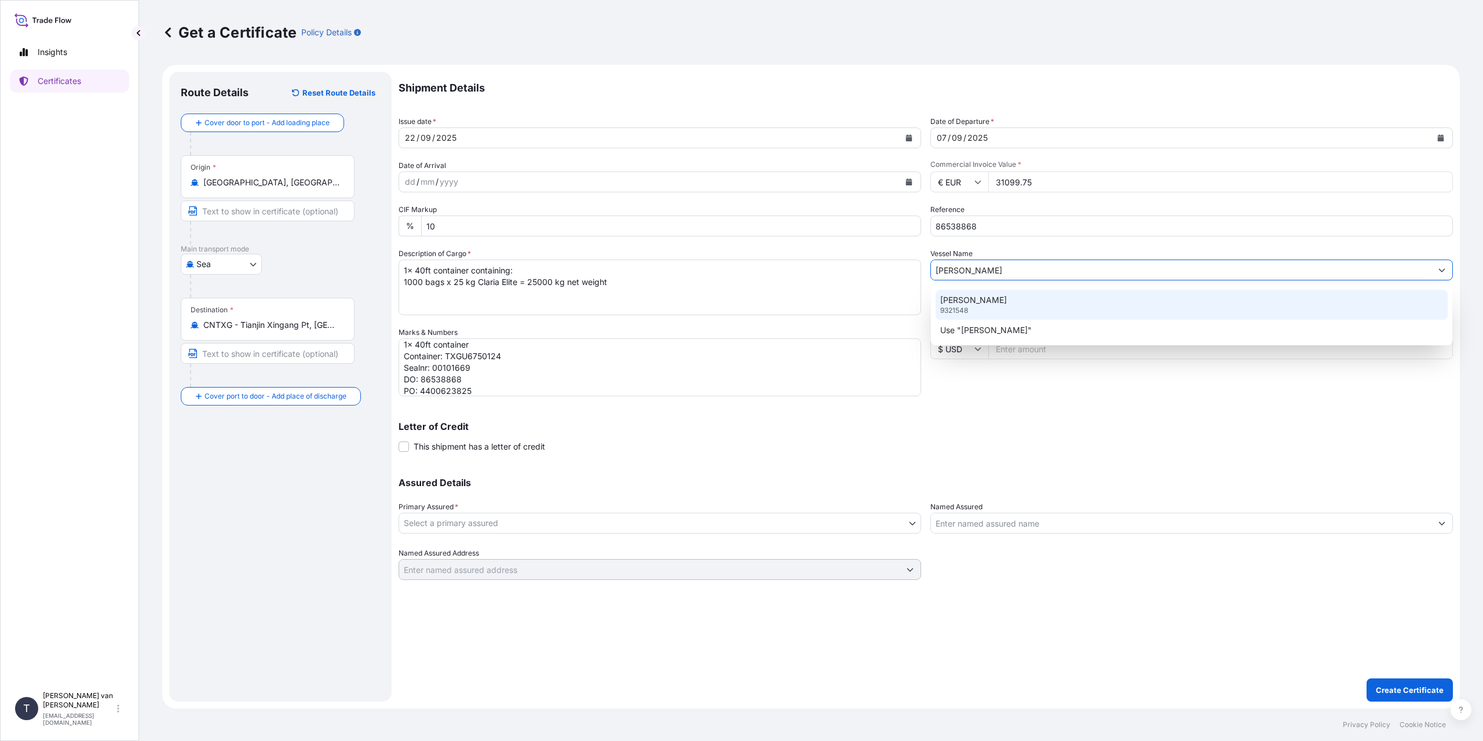
click at [1020, 303] on div "[PERSON_NAME] 9321548" at bounding box center [1191, 305] width 512 height 30
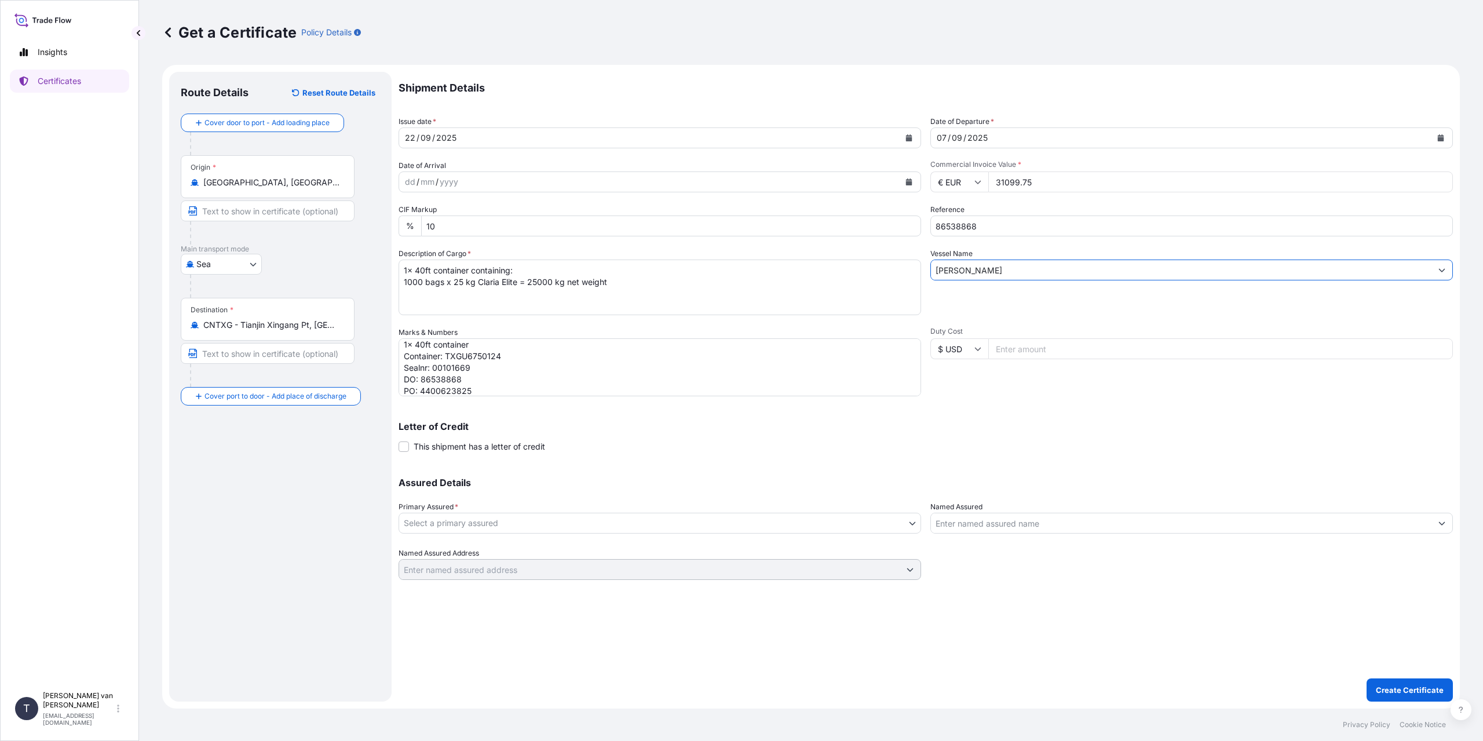
type input "[PERSON_NAME]"
click at [533, 524] on body "0 options available. 2 options available. 1 option available. Insights Certific…" at bounding box center [741, 370] width 1483 height 741
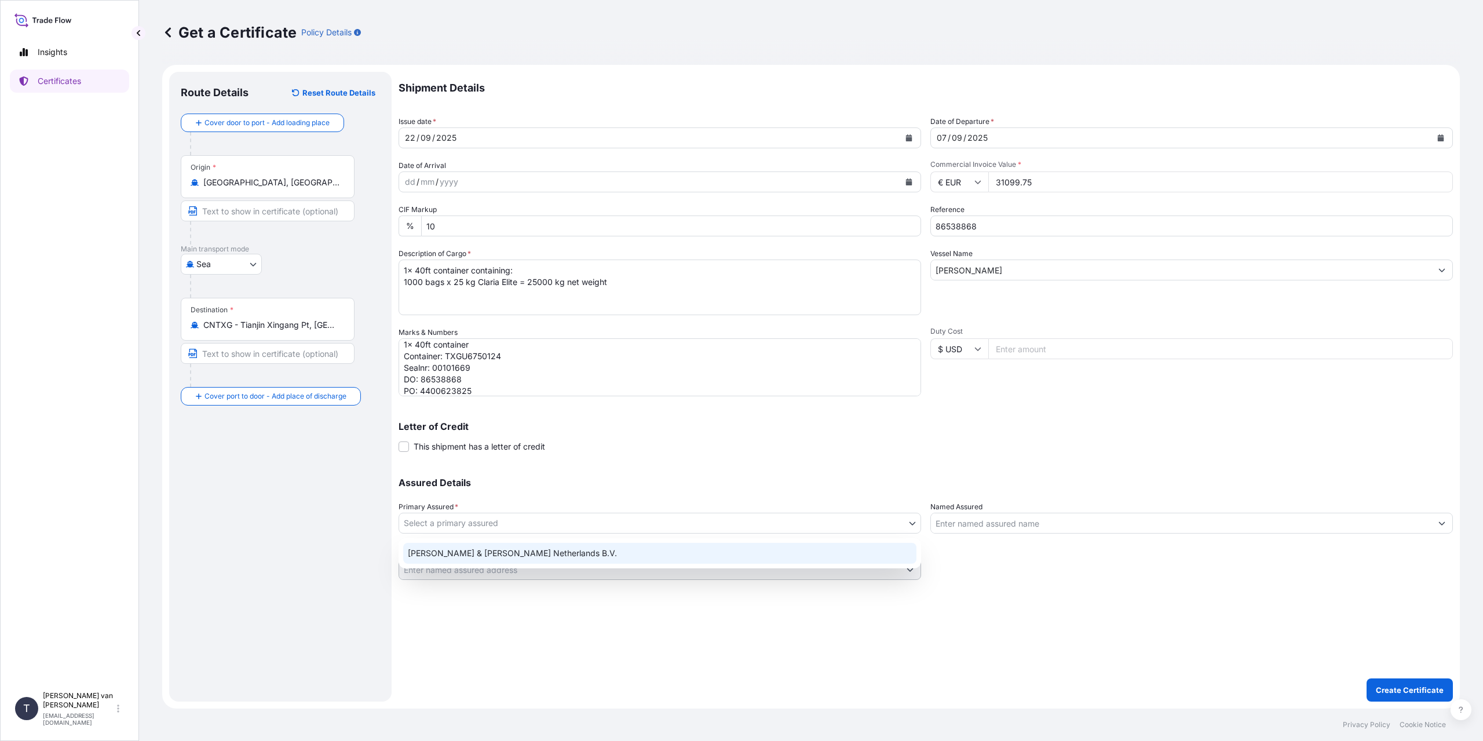
click at [505, 553] on div "[PERSON_NAME] & [PERSON_NAME] Netherlands B.V." at bounding box center [659, 553] width 513 height 21
select select "31666"
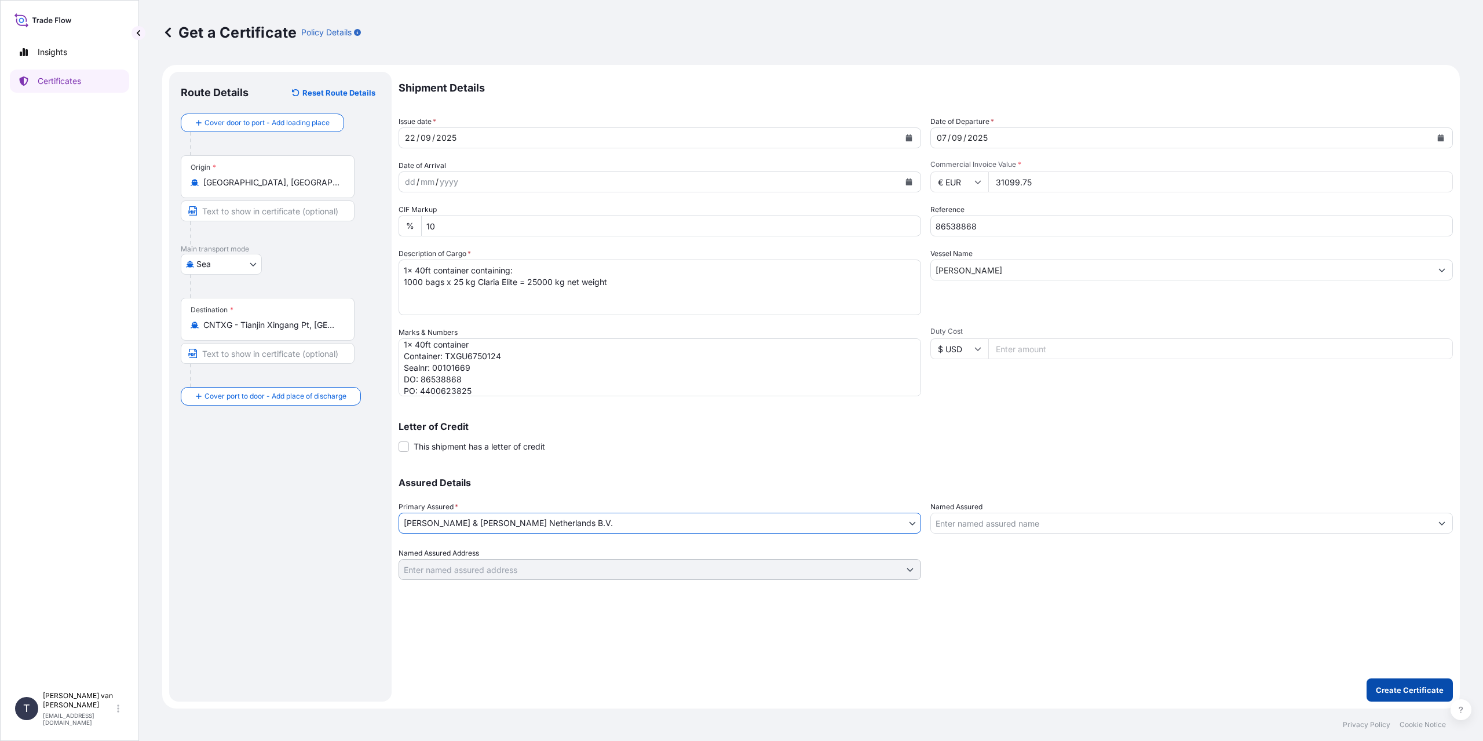
click at [1403, 690] on p "Create Certificate" at bounding box center [1410, 690] width 68 height 12
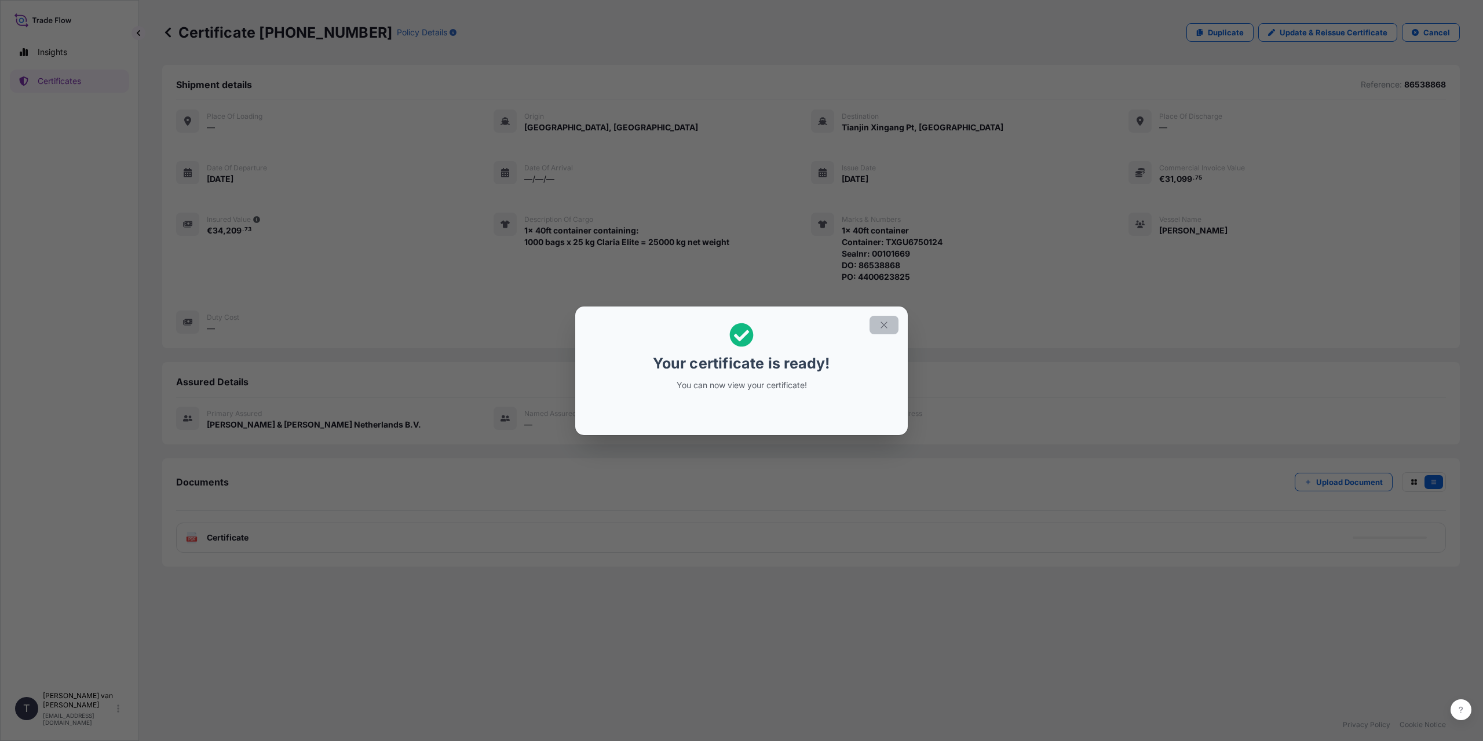
click at [888, 323] on icon "button" at bounding box center [884, 325] width 10 height 10
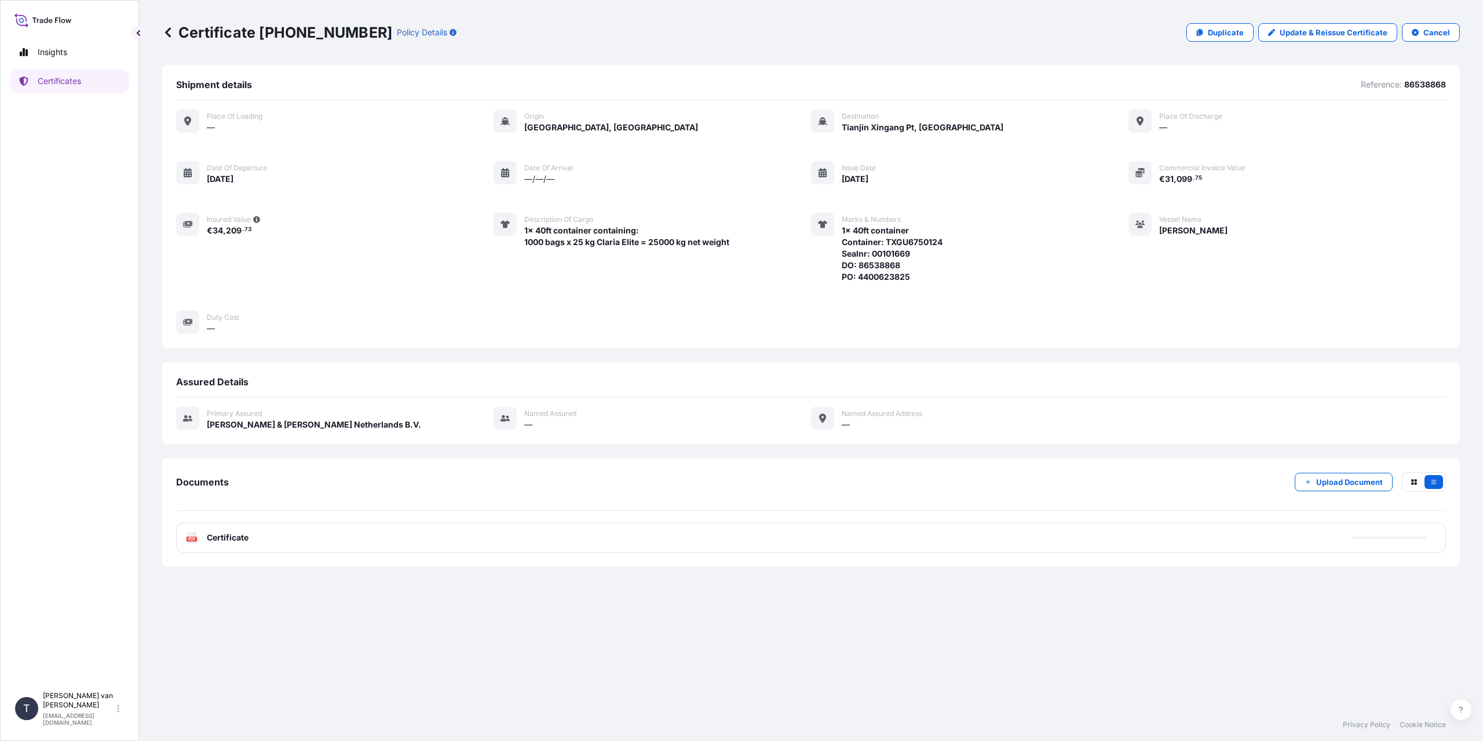
click at [269, 471] on div "Documents Upload Document PDF Certificate" at bounding box center [810, 512] width 1297 height 108
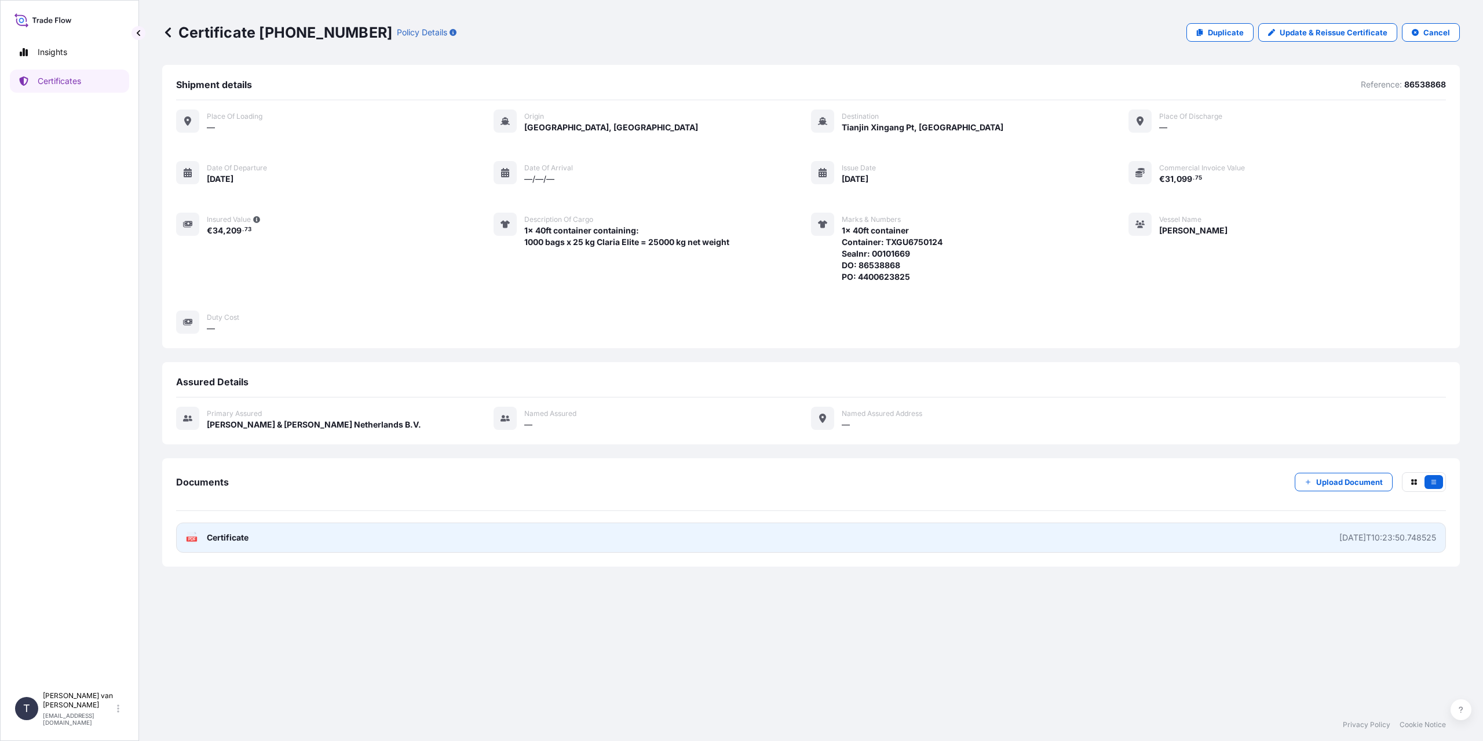
click at [247, 543] on span "Certificate" at bounding box center [228, 538] width 42 height 12
